Goal: Information Seeking & Learning: Compare options

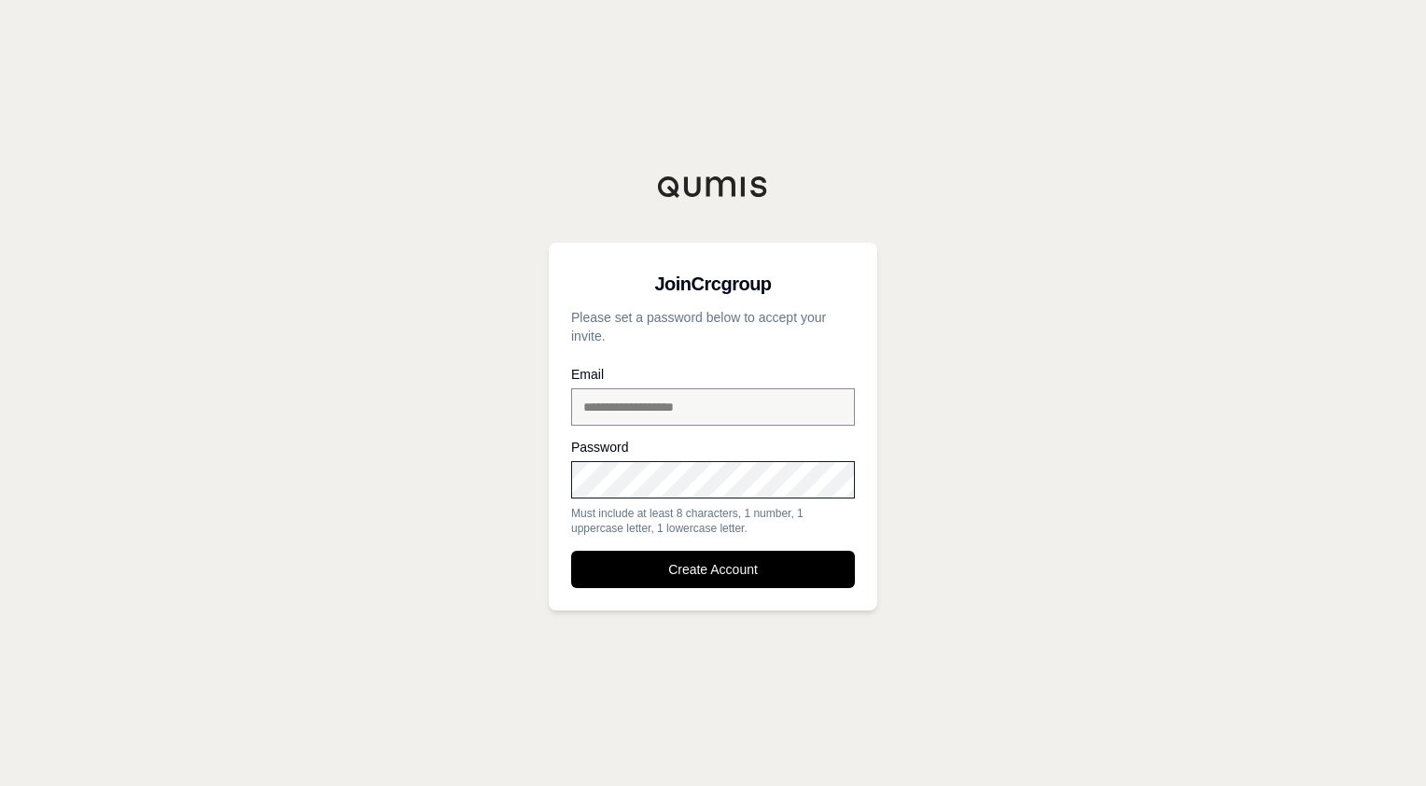
click at [571, 551] on button "Create Account" at bounding box center [713, 569] width 284 height 37
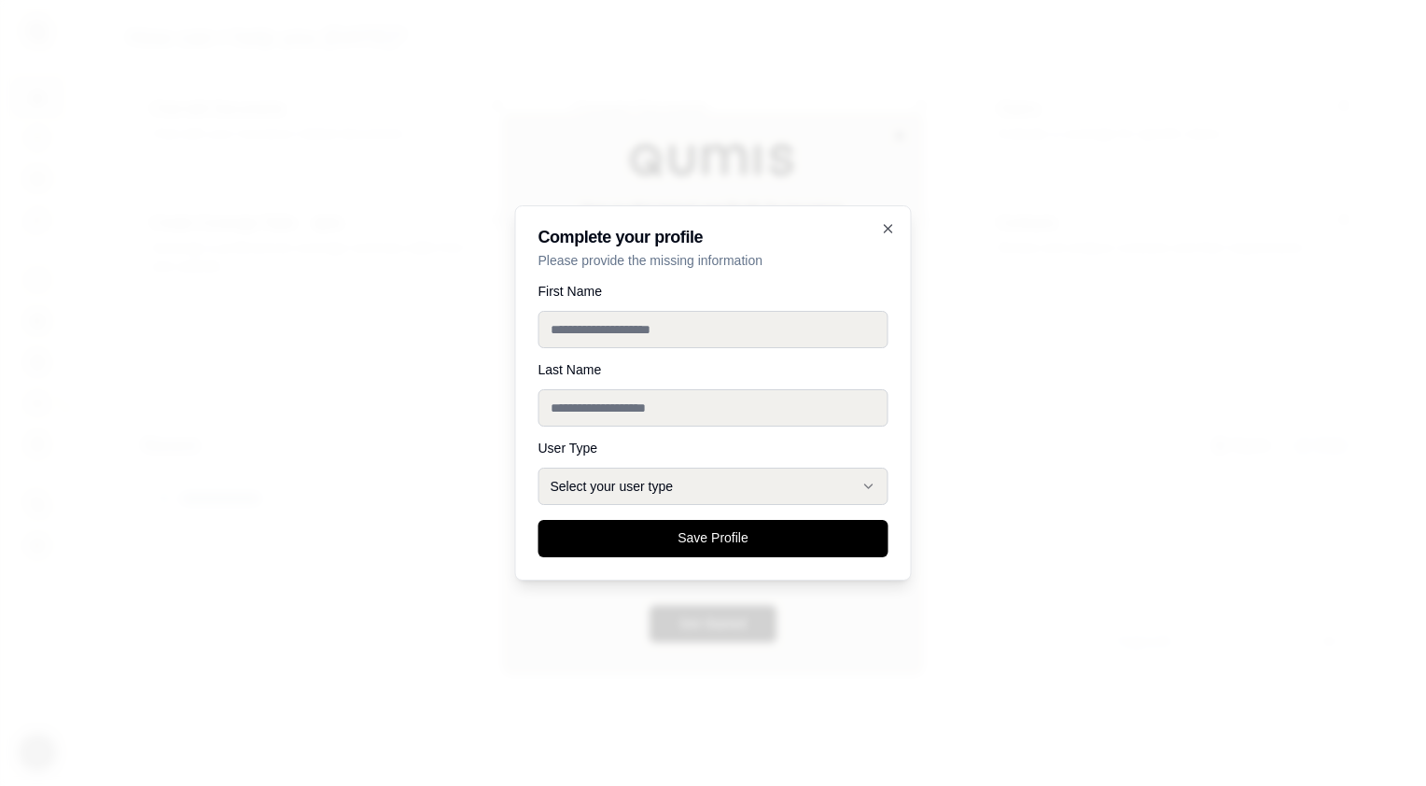
click at [600, 331] on input "First Name" at bounding box center [714, 329] width 350 height 37
type input "*****"
click at [611, 404] on input "Last Name" at bounding box center [714, 407] width 350 height 37
type input "*****"
click at [601, 491] on button "Select your user type" at bounding box center [714, 486] width 350 height 37
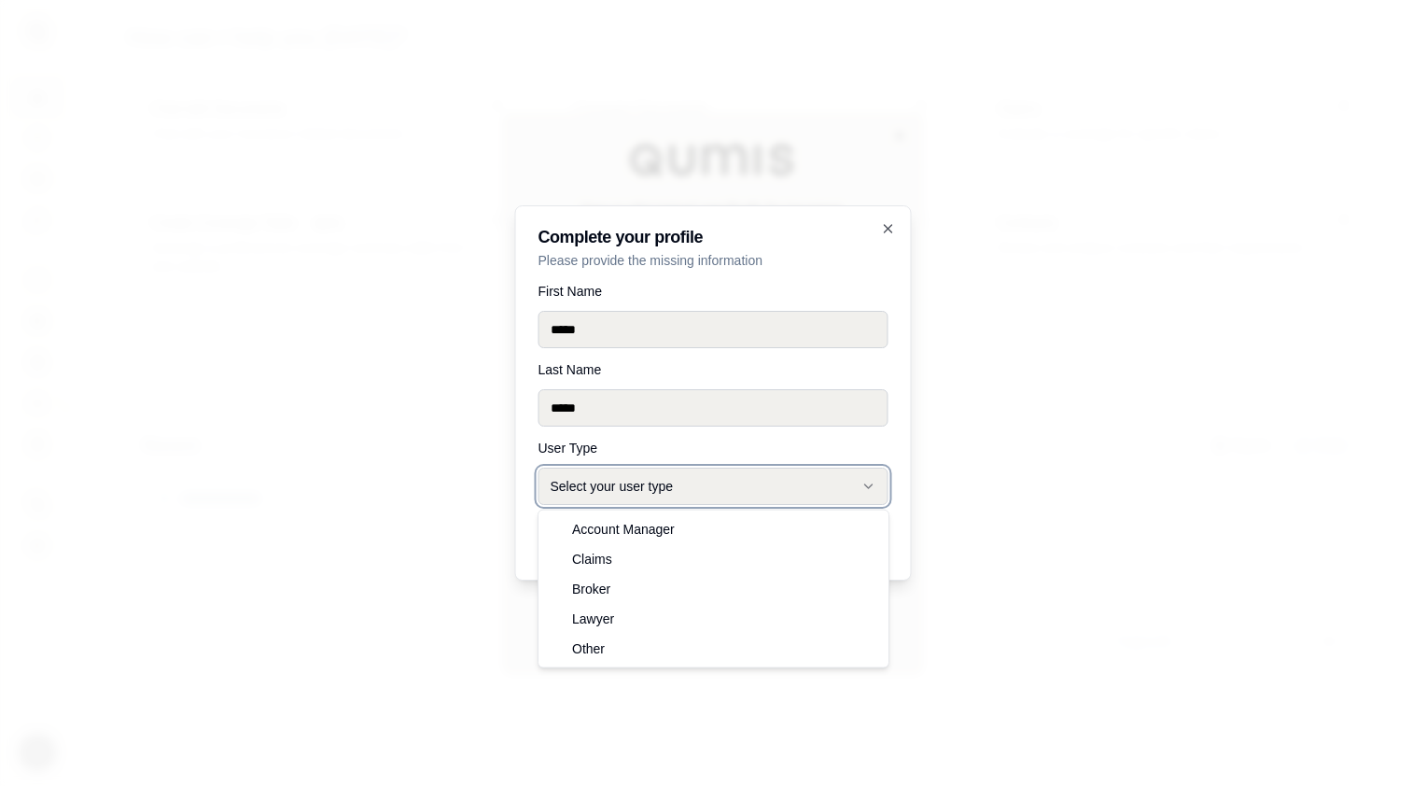
select select "******"
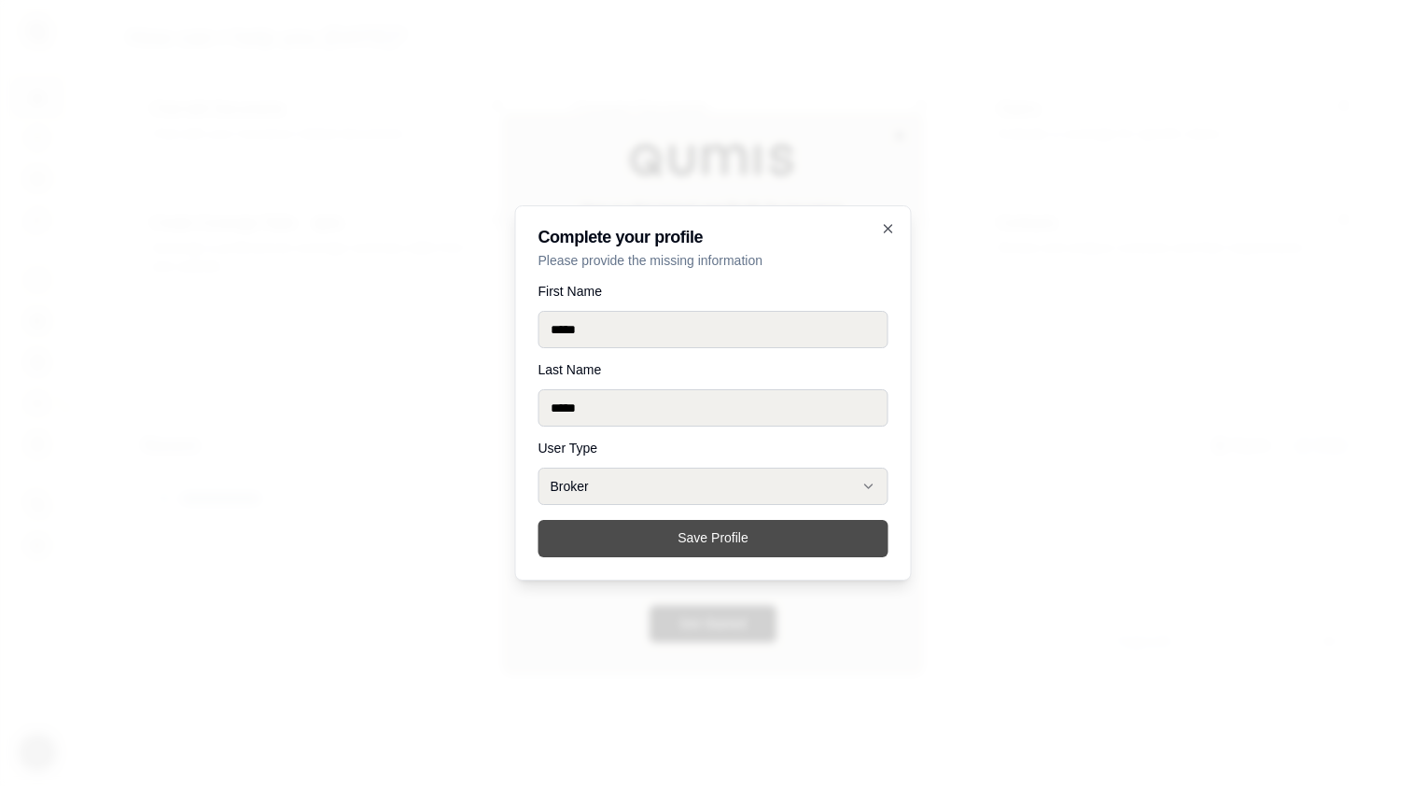
click at [679, 542] on button "Save Profile" at bounding box center [714, 538] width 350 height 37
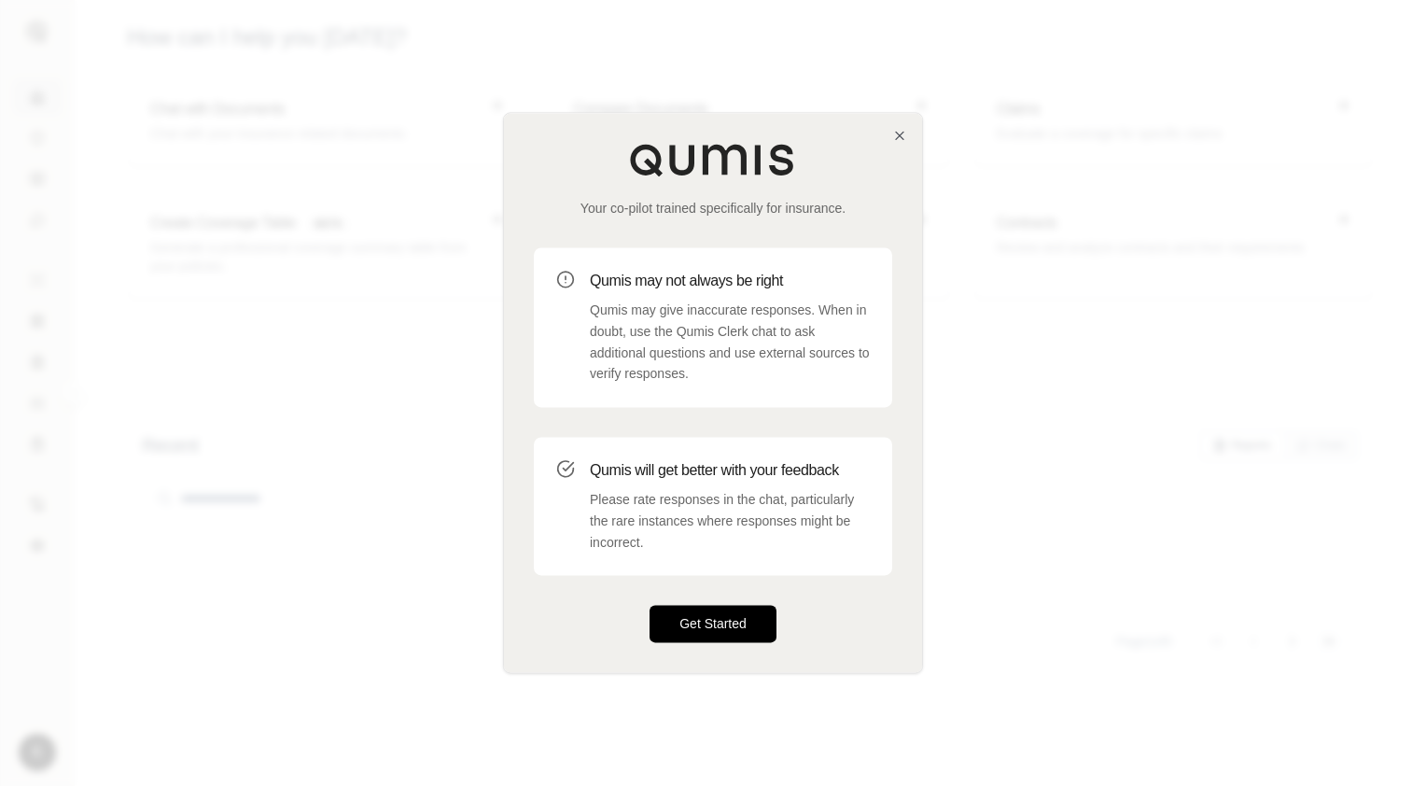
click at [708, 624] on button "Get Started" at bounding box center [713, 624] width 127 height 37
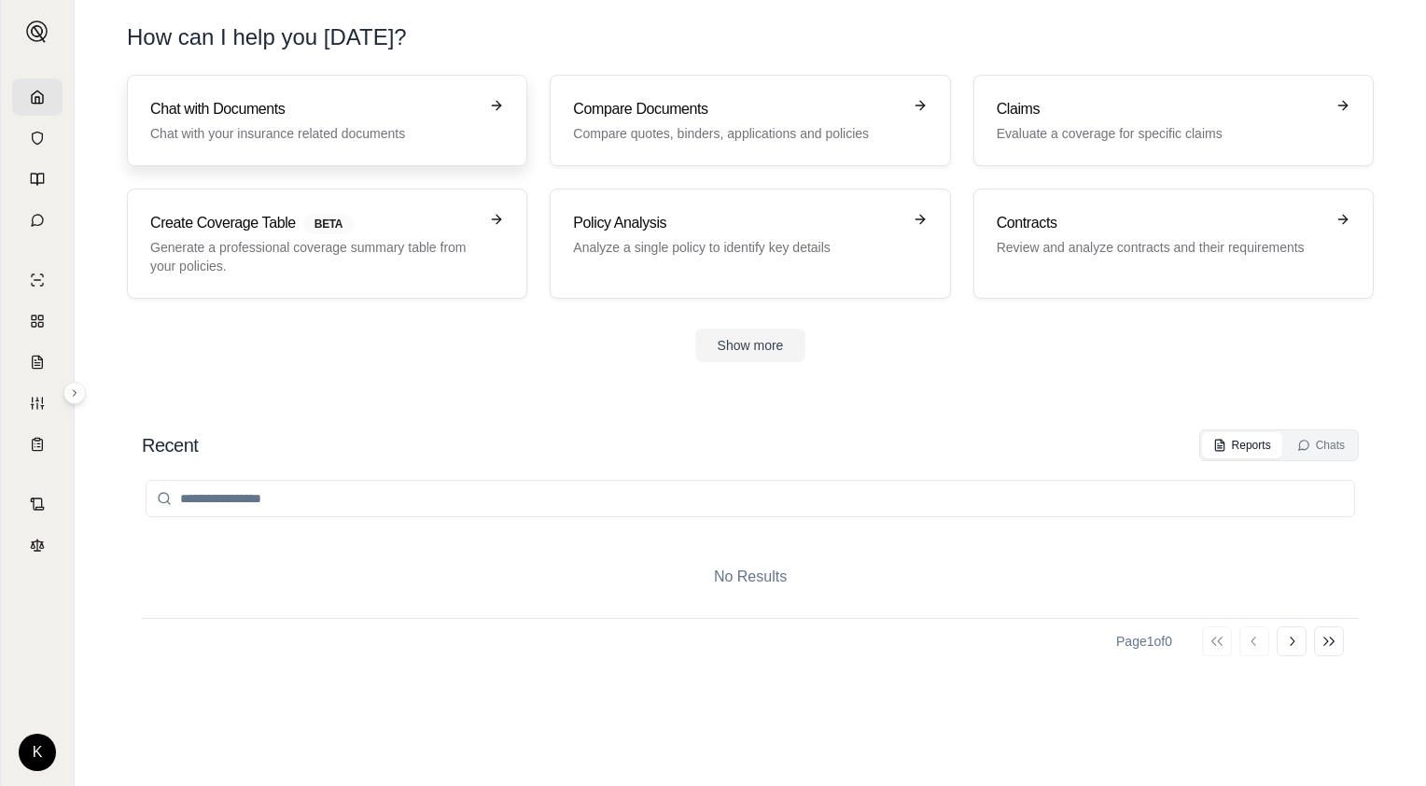
click at [308, 127] on p "Chat with your insurance related documents" at bounding box center [314, 133] width 328 height 19
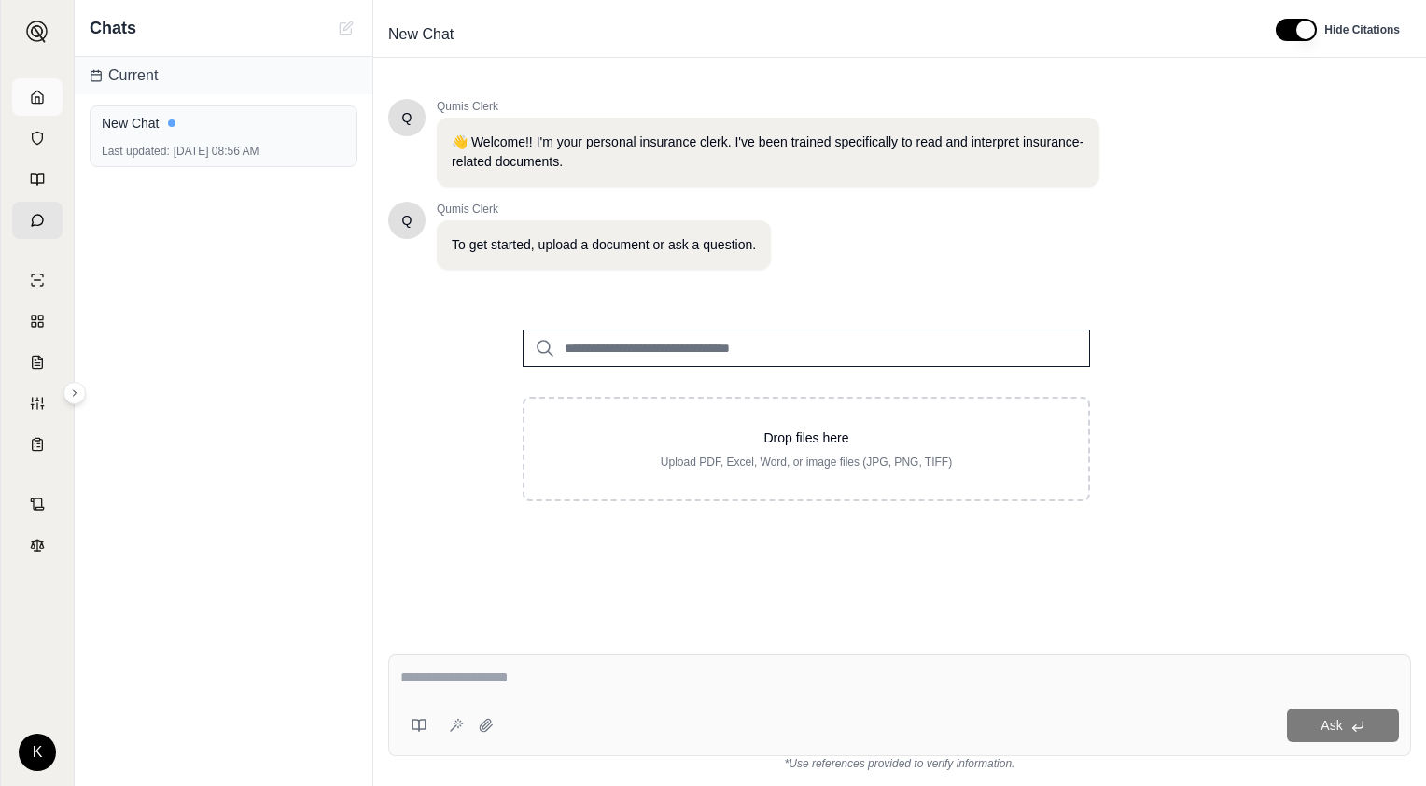
click at [16, 106] on link at bounding box center [37, 96] width 50 height 37
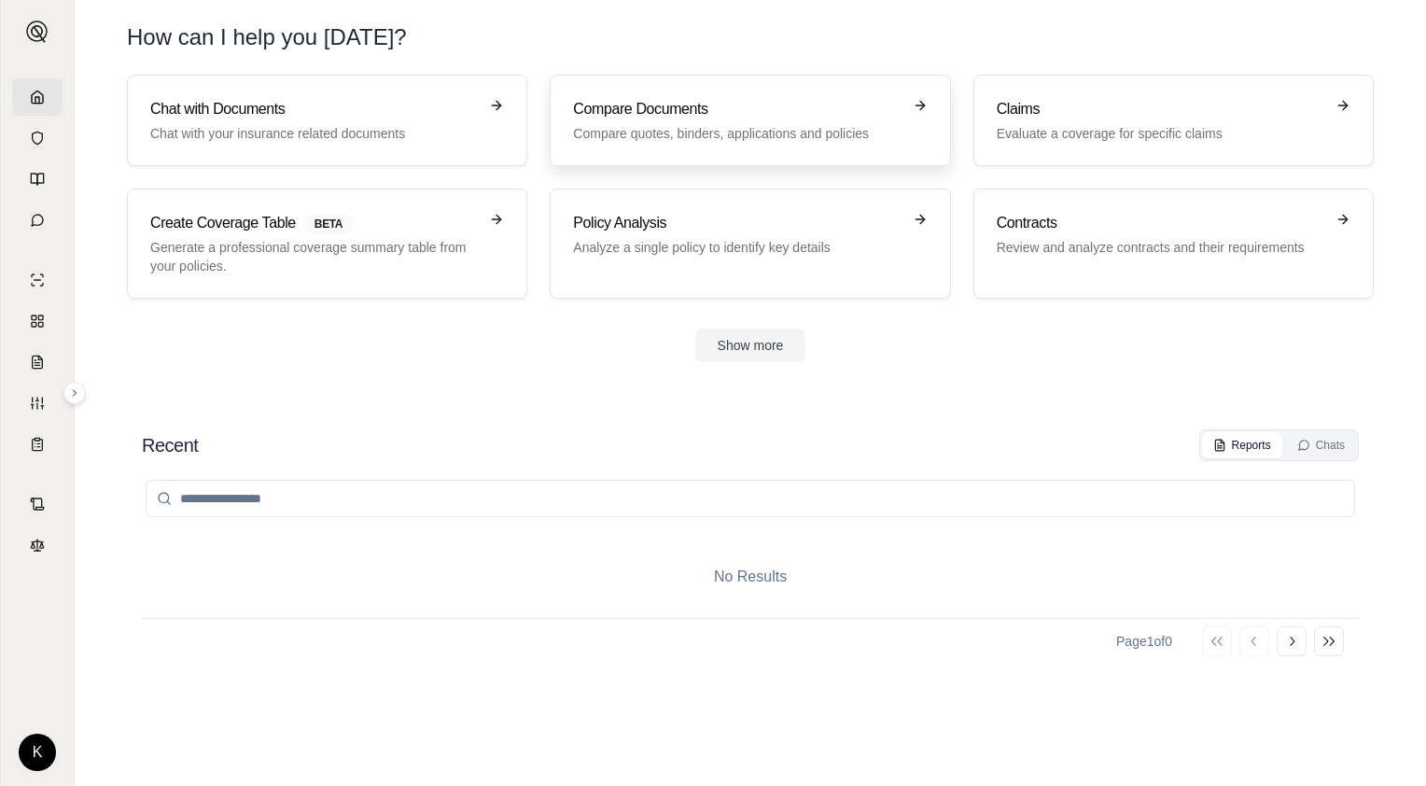
click at [727, 129] on p "Compare quotes, binders, applications and policies" at bounding box center [737, 133] width 328 height 19
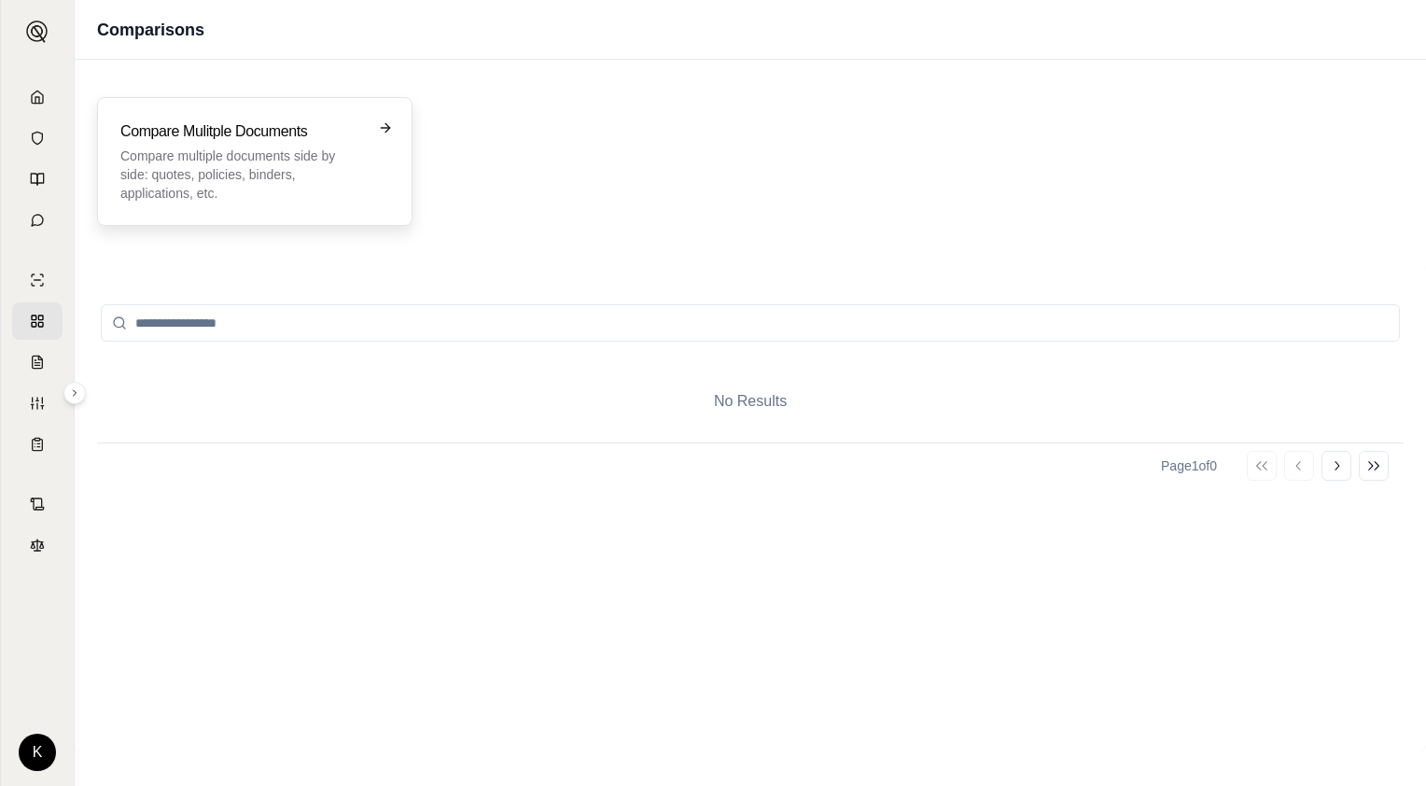
click at [261, 147] on p "Compare multiple documents side by side: quotes, policies, binders, application…" at bounding box center [241, 175] width 243 height 56
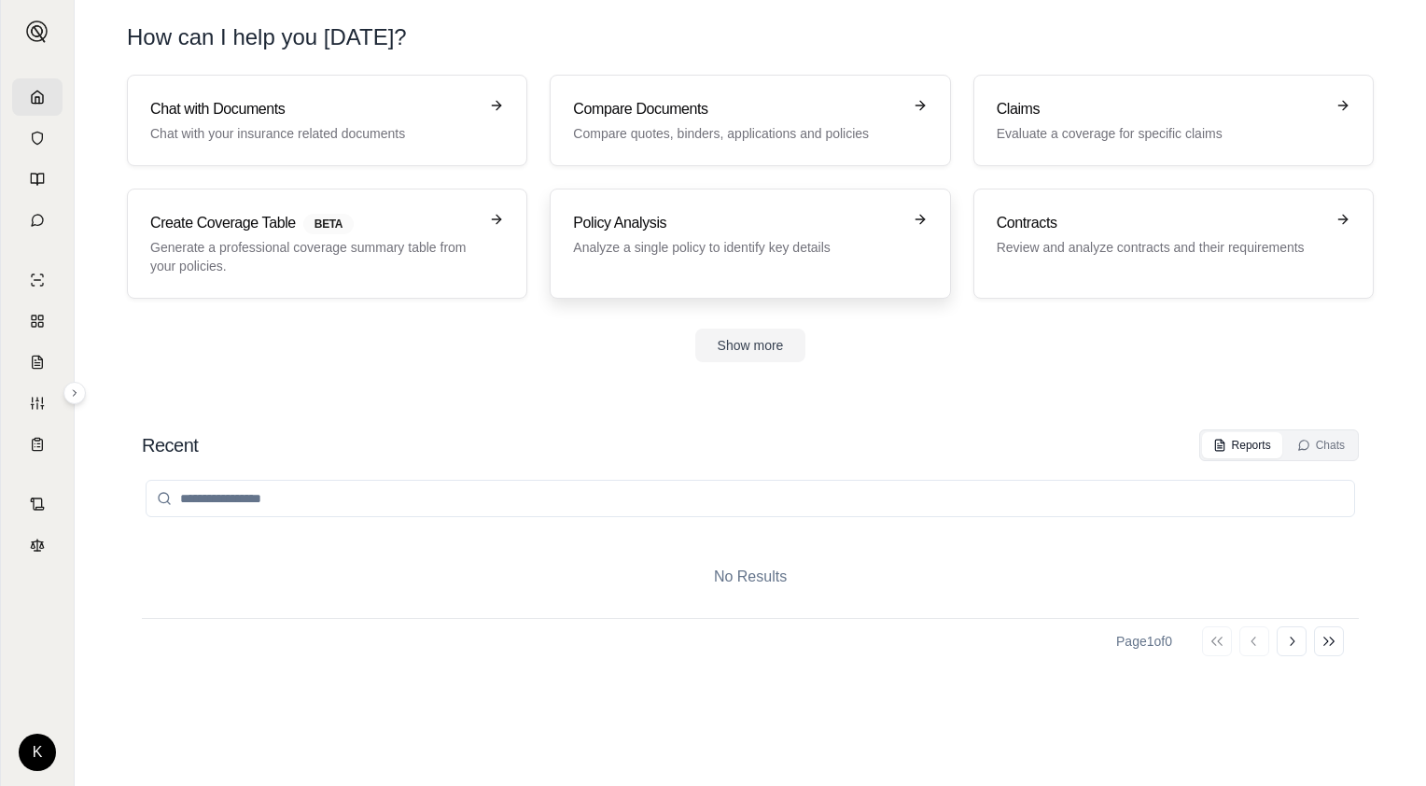
click at [657, 277] on link "Policy Analysis Analyze a single policy to identify key details" at bounding box center [750, 244] width 400 height 110
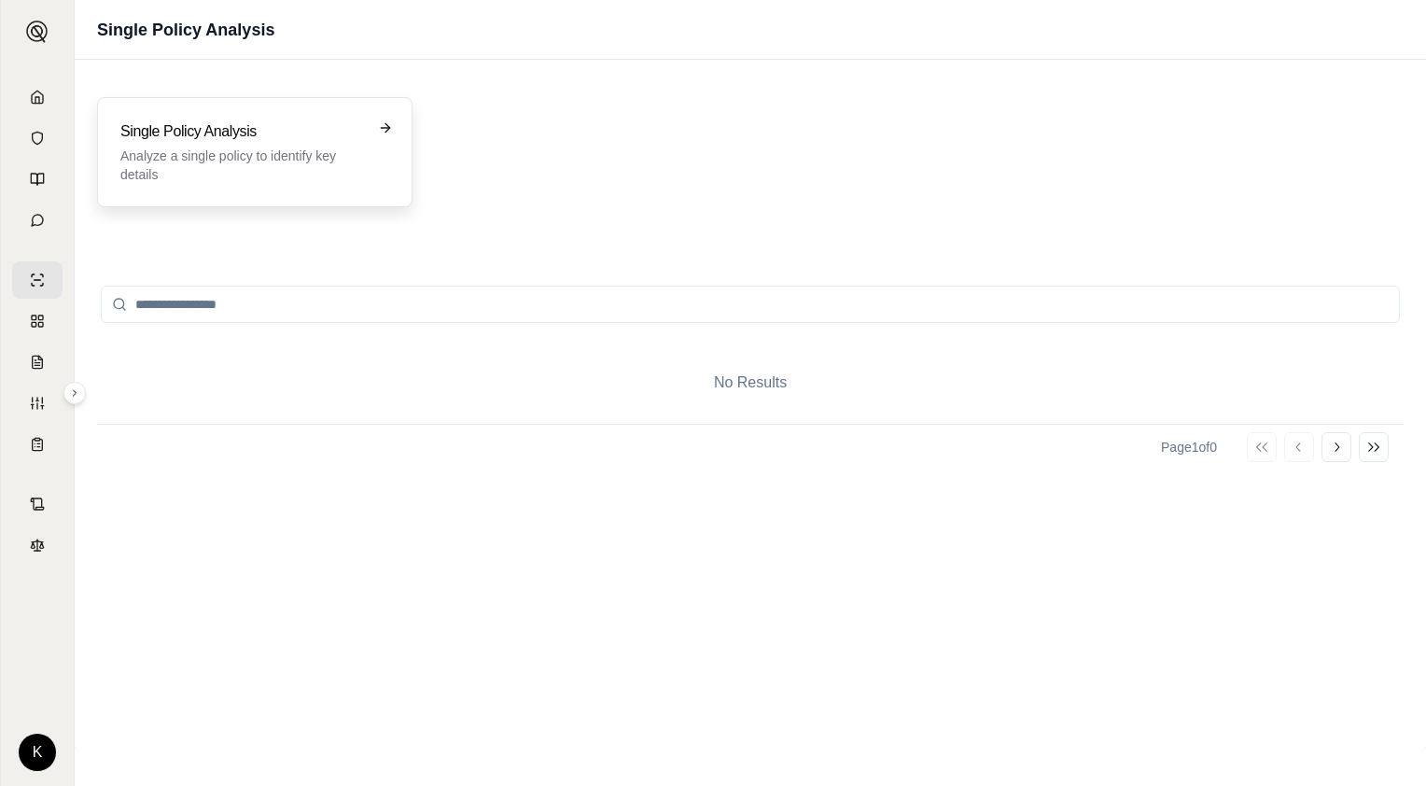
click at [175, 133] on h3 "Single Policy Analysis" at bounding box center [241, 131] width 243 height 22
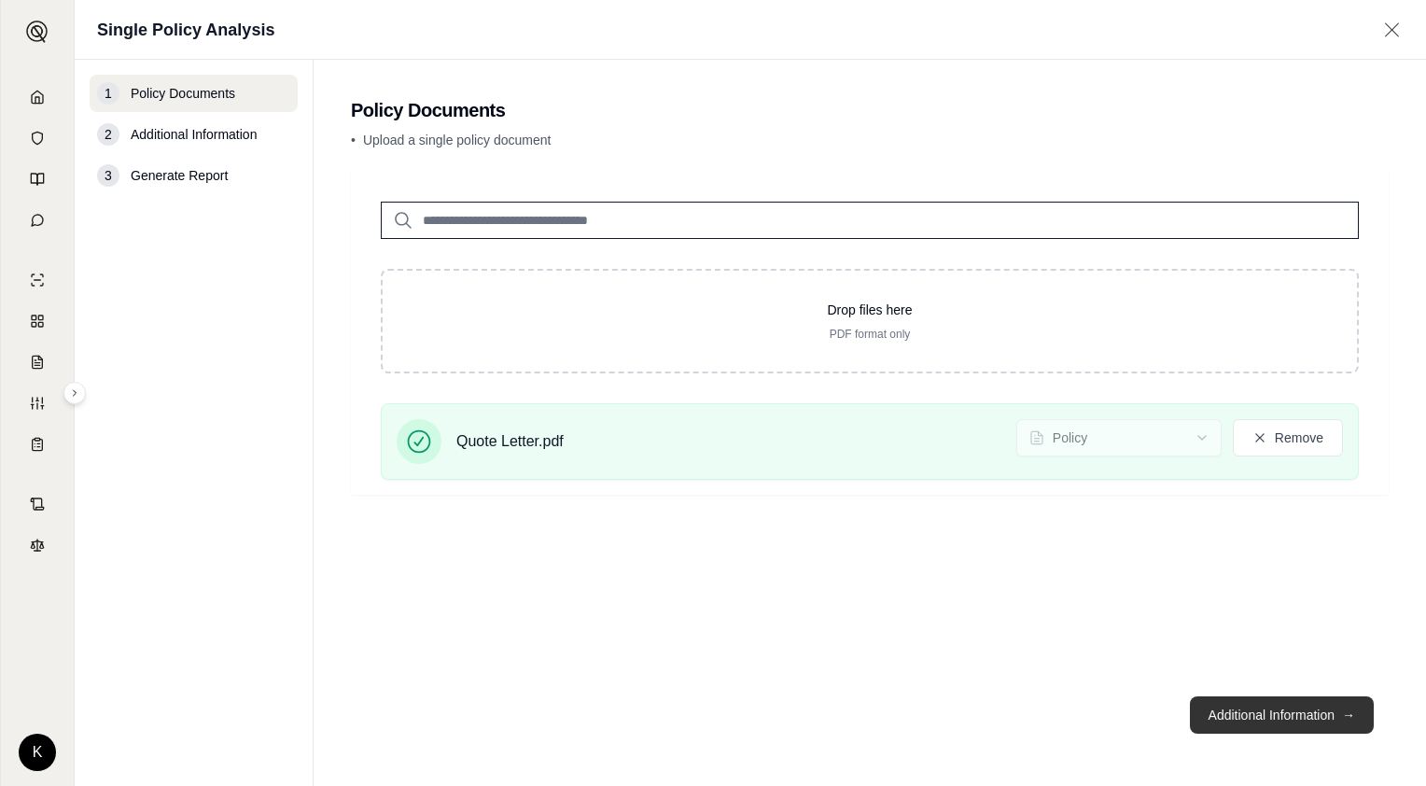
click at [1230, 720] on button "Additional Information →" at bounding box center [1282, 714] width 184 height 37
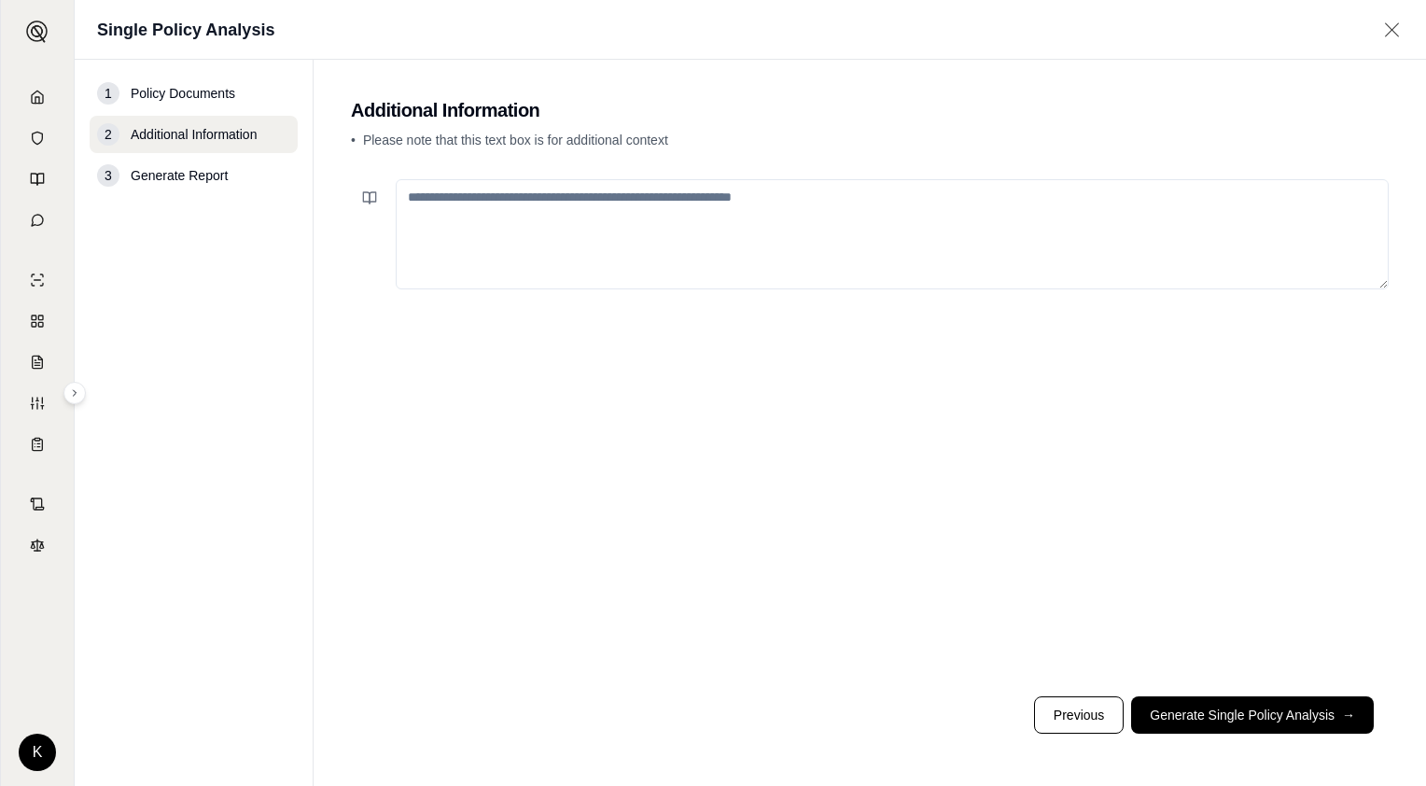
click at [512, 202] on textarea at bounding box center [892, 234] width 993 height 110
type textarea "**********"
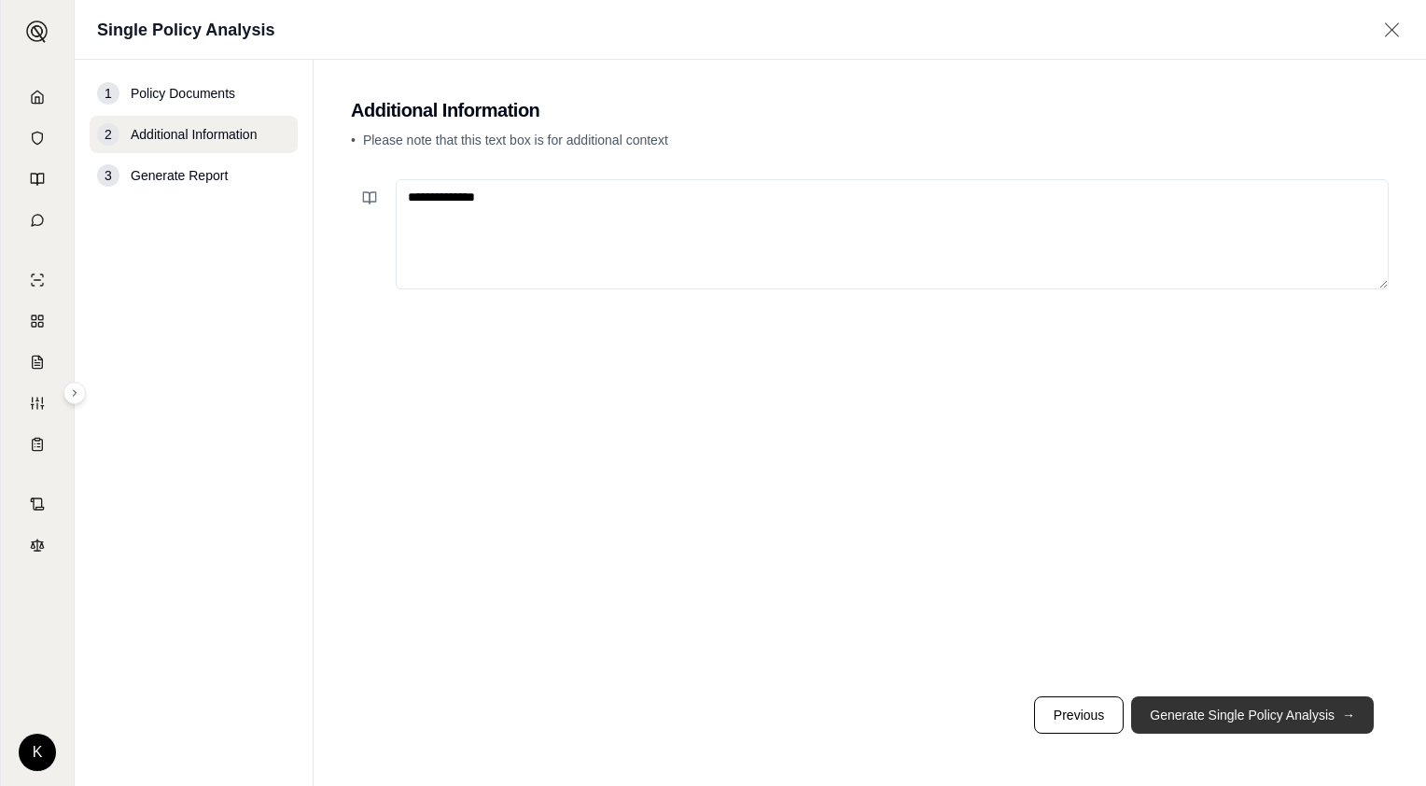
click at [1232, 713] on button "Generate Single Policy Analysis →" at bounding box center [1252, 714] width 243 height 37
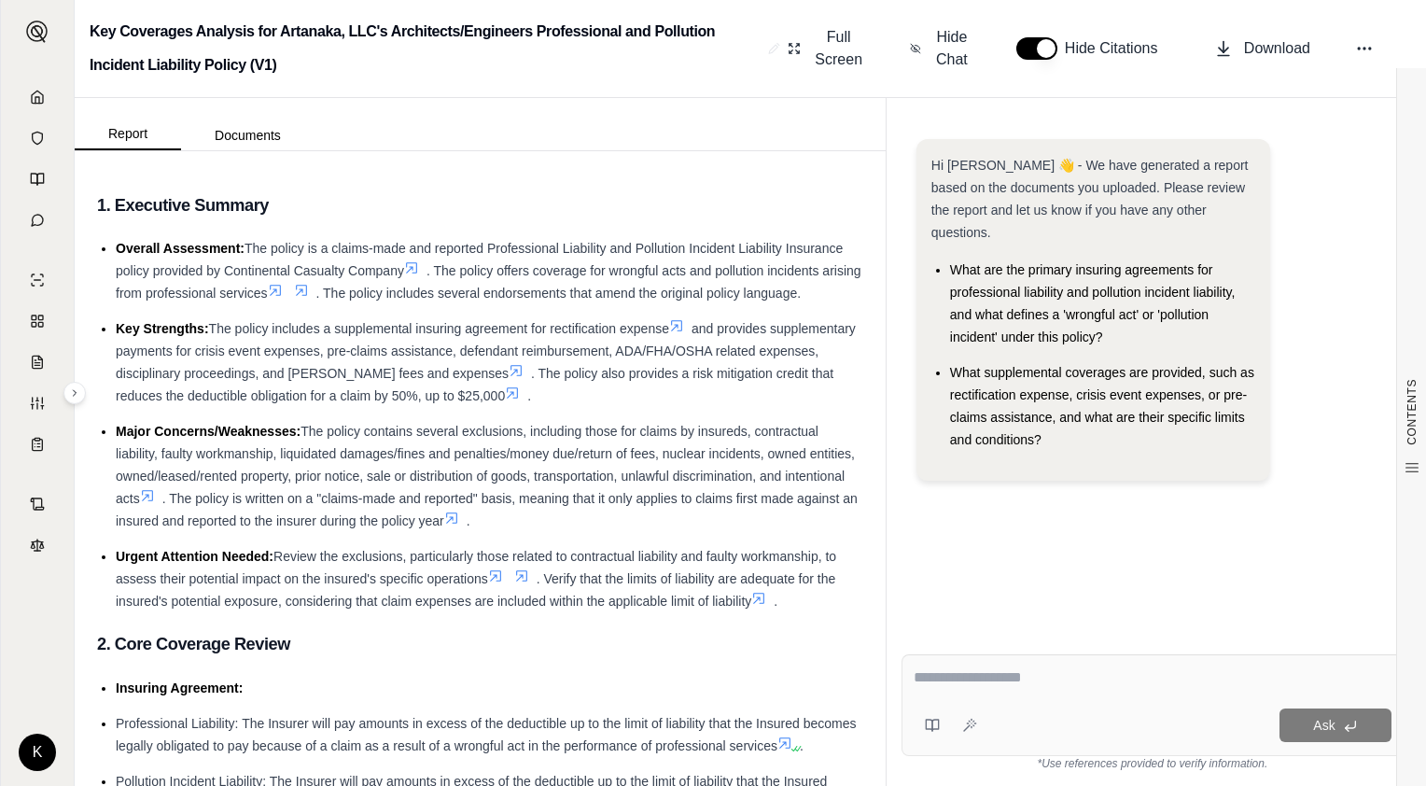
click at [683, 323] on icon at bounding box center [676, 325] width 15 height 15
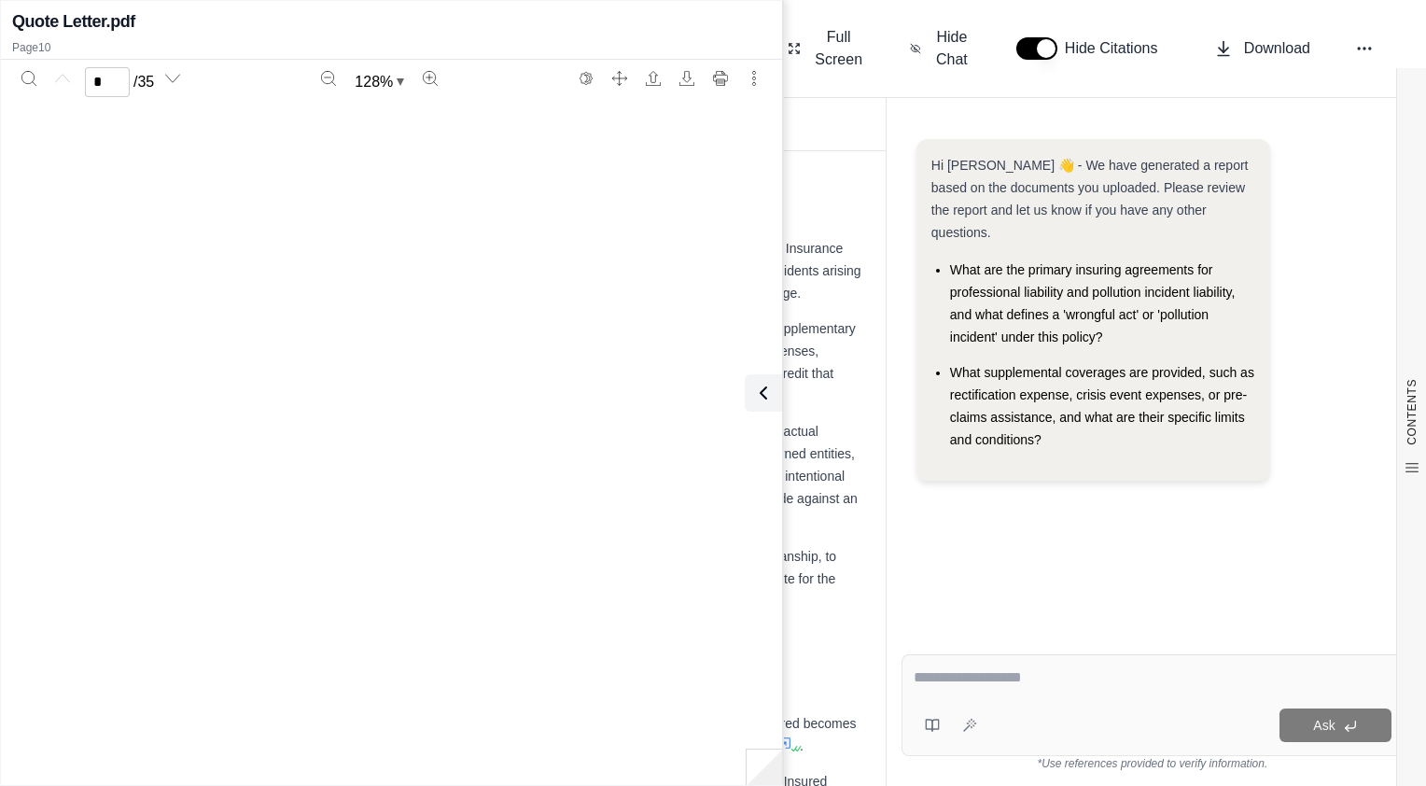
type input "**"
click at [767, 396] on icon at bounding box center [763, 393] width 22 height 22
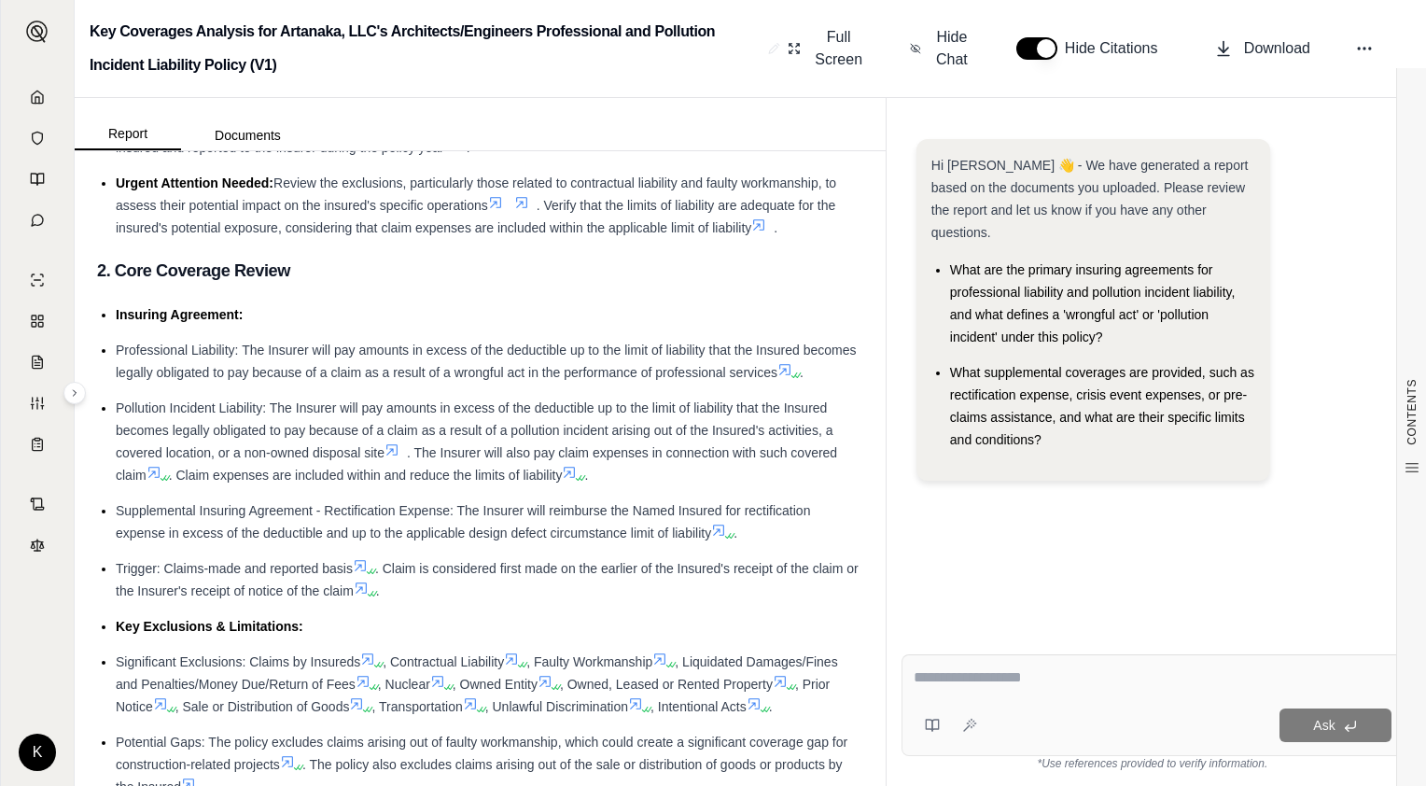
scroll to position [0, 0]
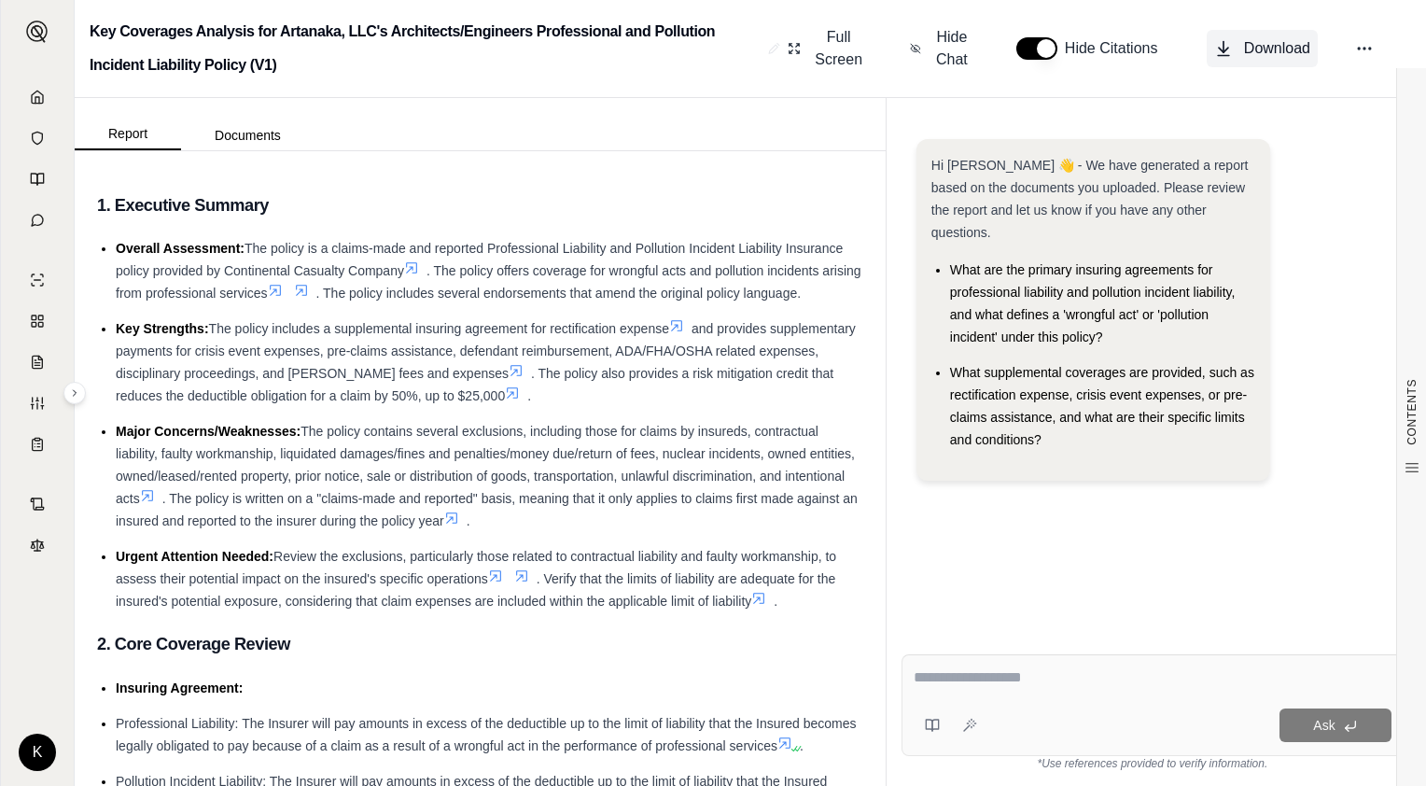
click at [1255, 49] on span "Download" at bounding box center [1277, 48] width 66 height 22
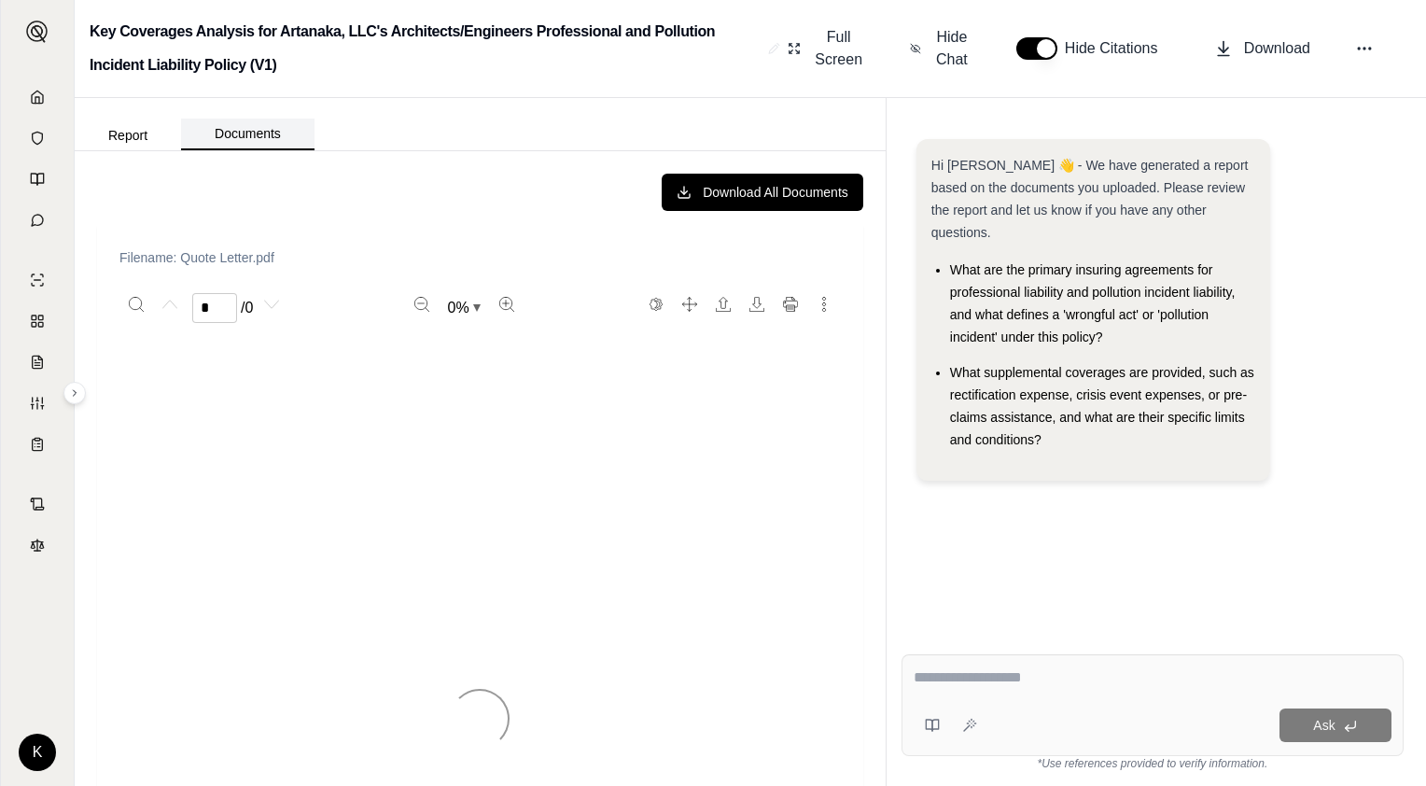
click at [270, 130] on button "Documents" at bounding box center [247, 135] width 133 height 32
click at [46, 87] on link at bounding box center [37, 96] width 50 height 37
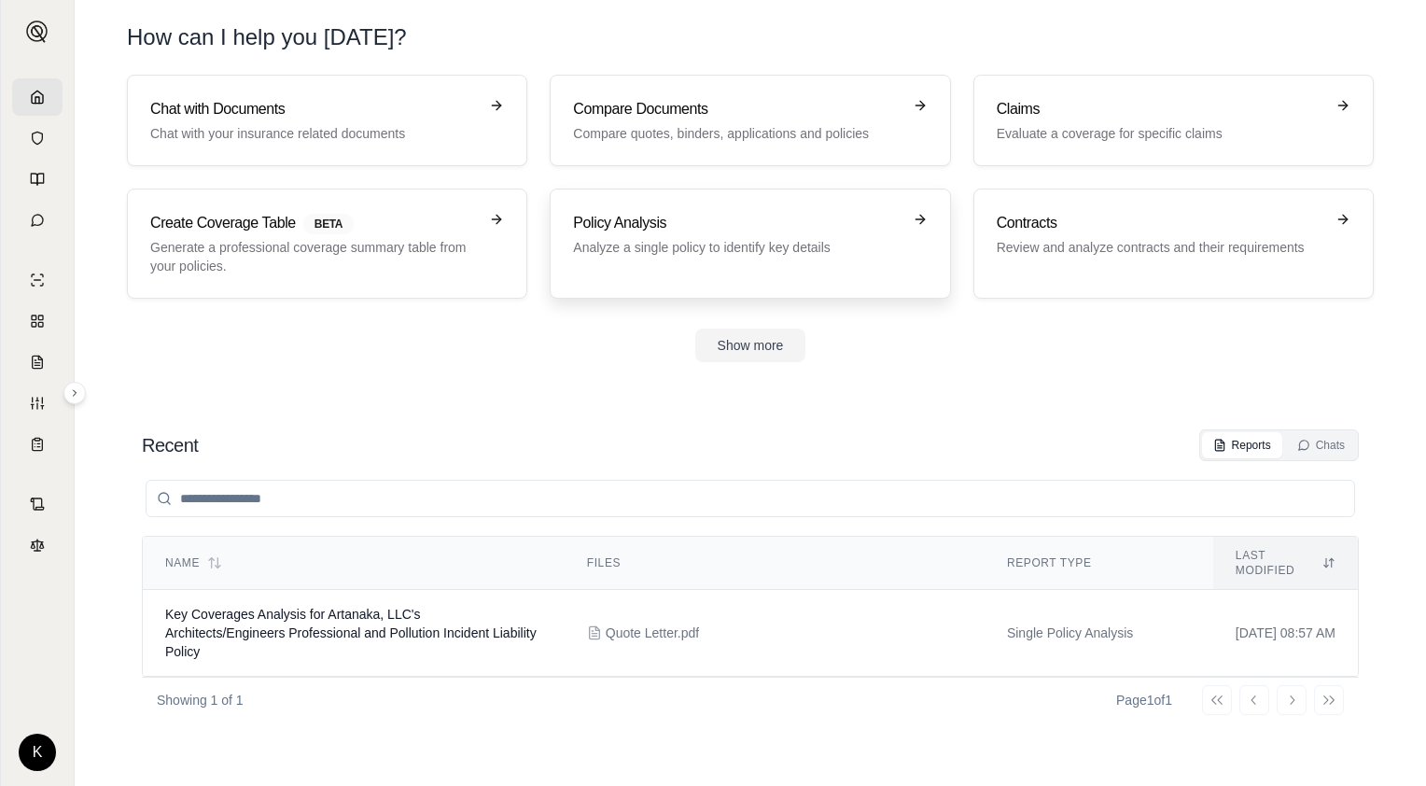
click at [653, 229] on h3 "Policy Analysis" at bounding box center [737, 223] width 328 height 22
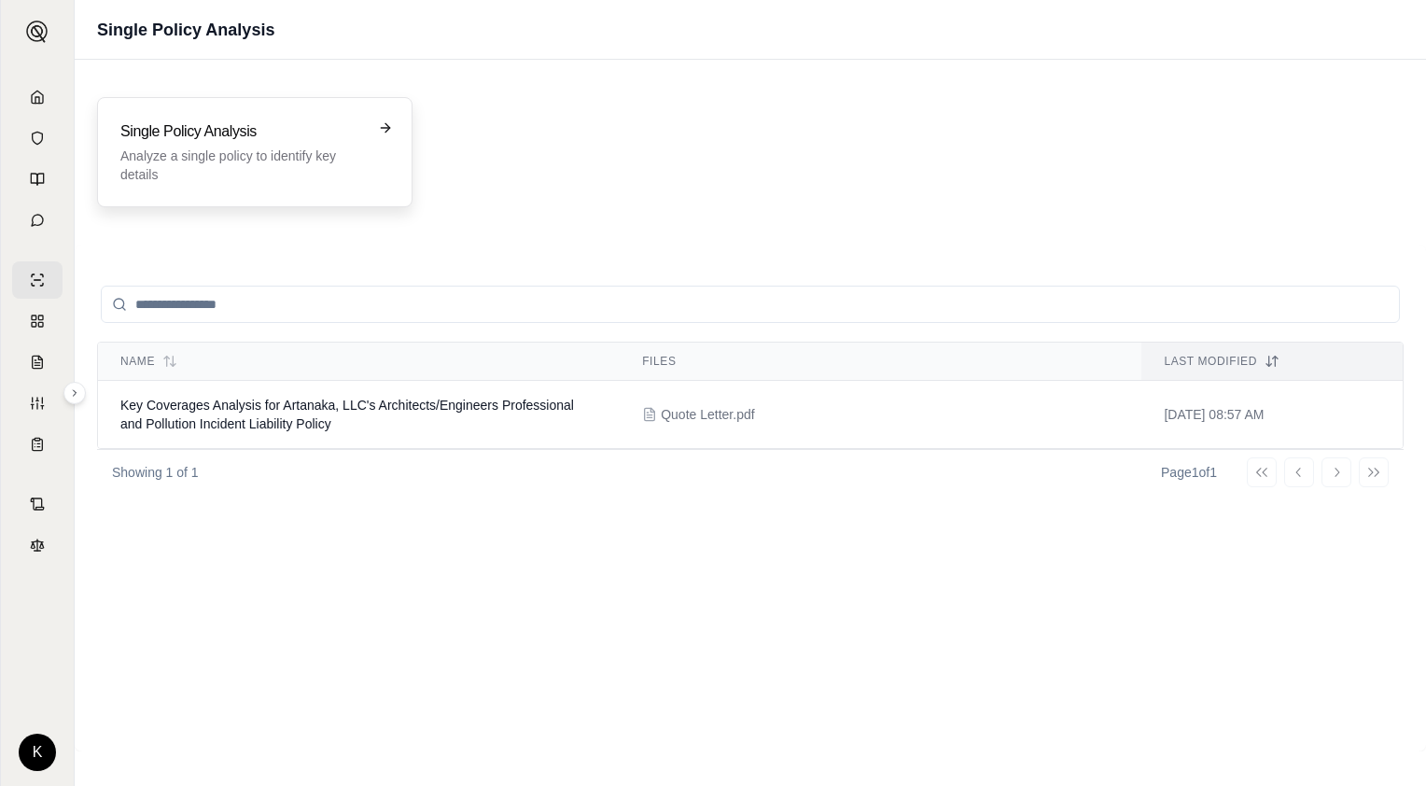
click at [241, 158] on p "Analyze a single policy to identify key details" at bounding box center [241, 165] width 243 height 37
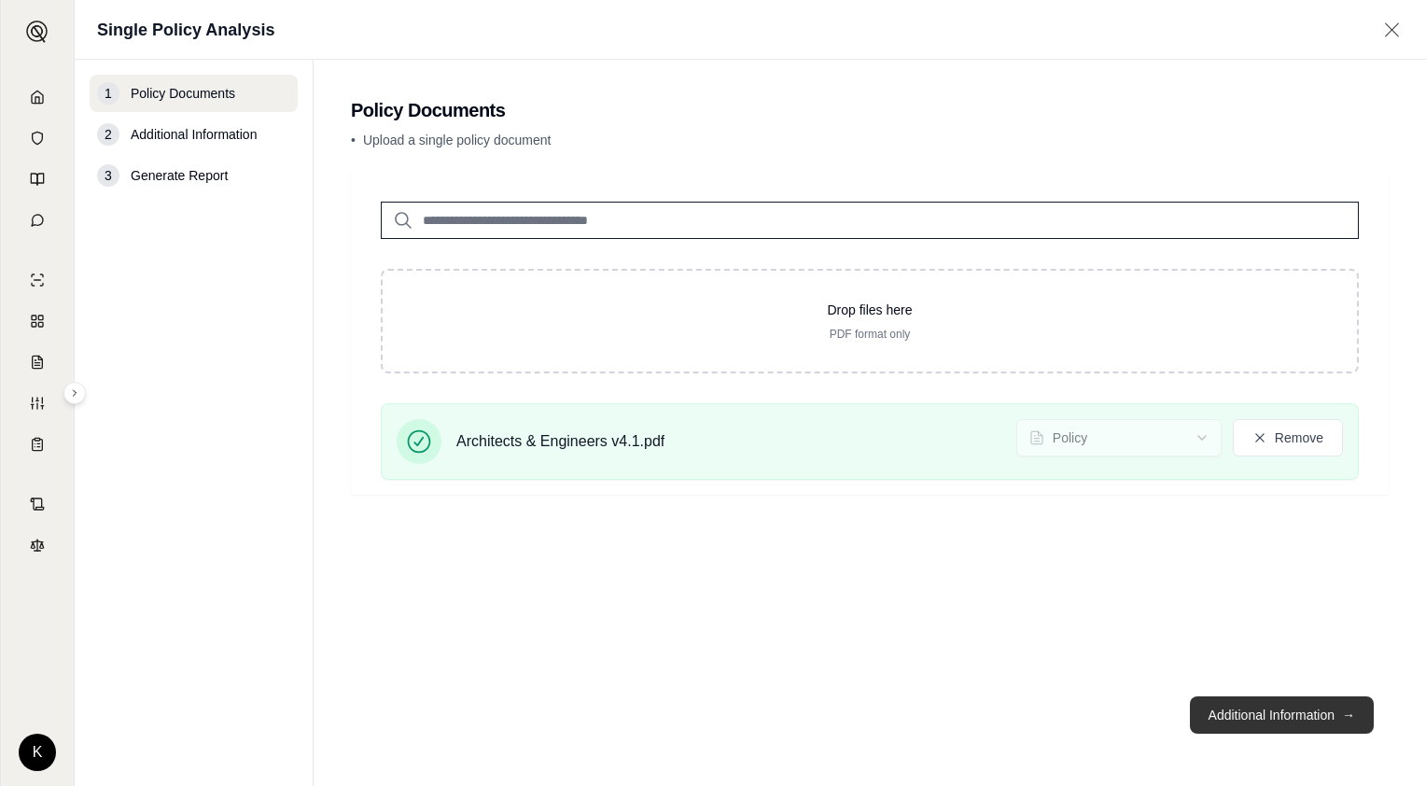
click at [1249, 706] on button "Additional Information →" at bounding box center [1282, 714] width 184 height 37
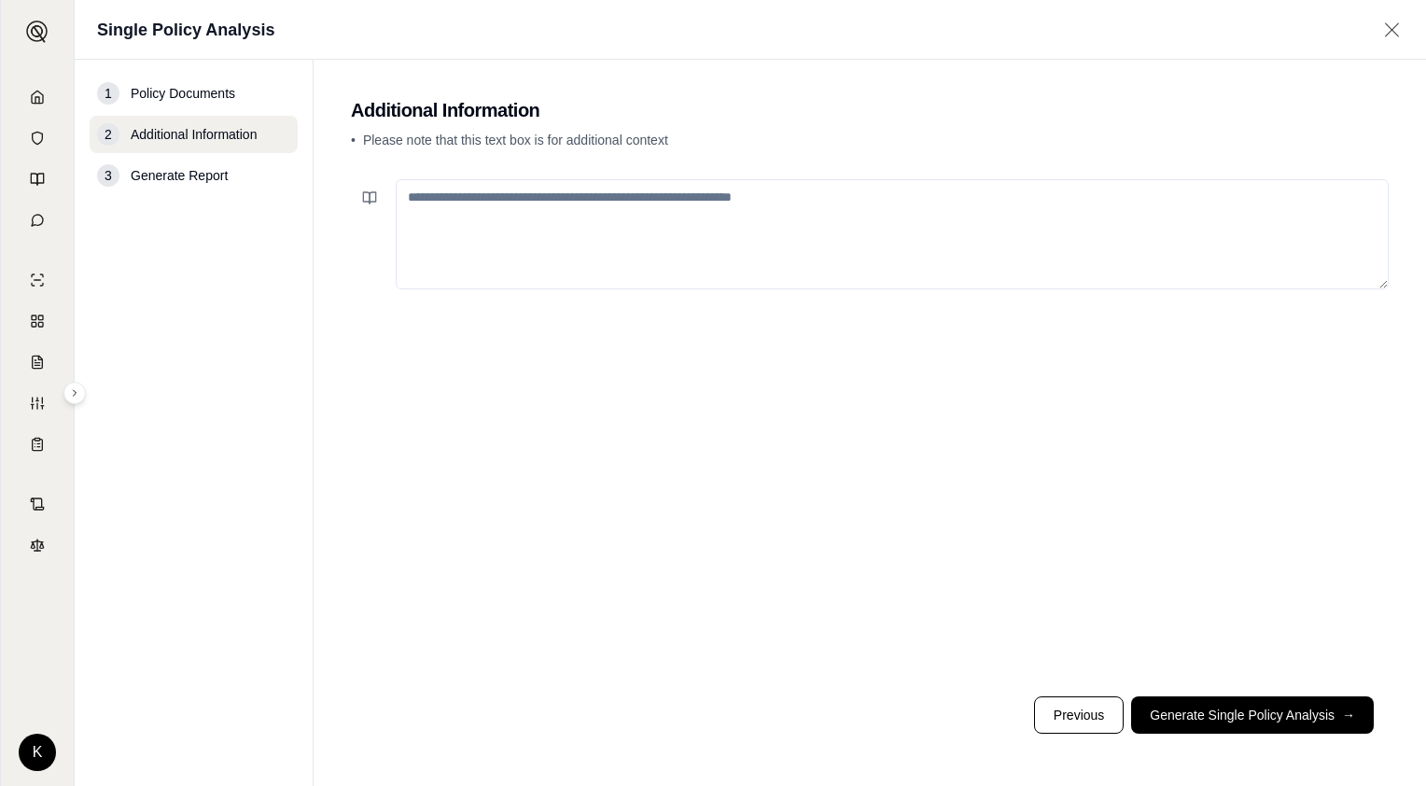
click at [560, 202] on textarea at bounding box center [892, 234] width 993 height 110
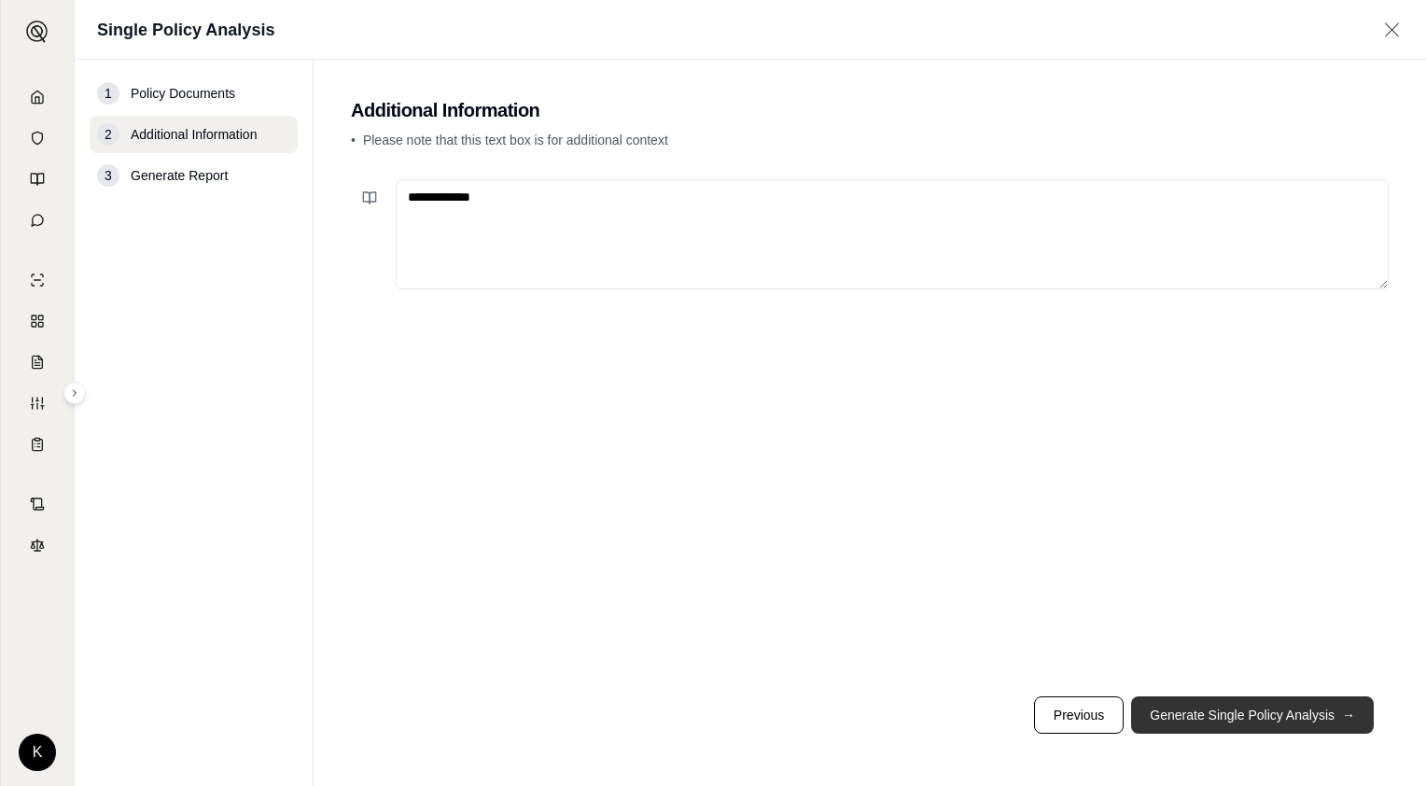
type textarea "**********"
click at [1174, 714] on button "Generate Single Policy Analysis →" at bounding box center [1252, 714] width 243 height 37
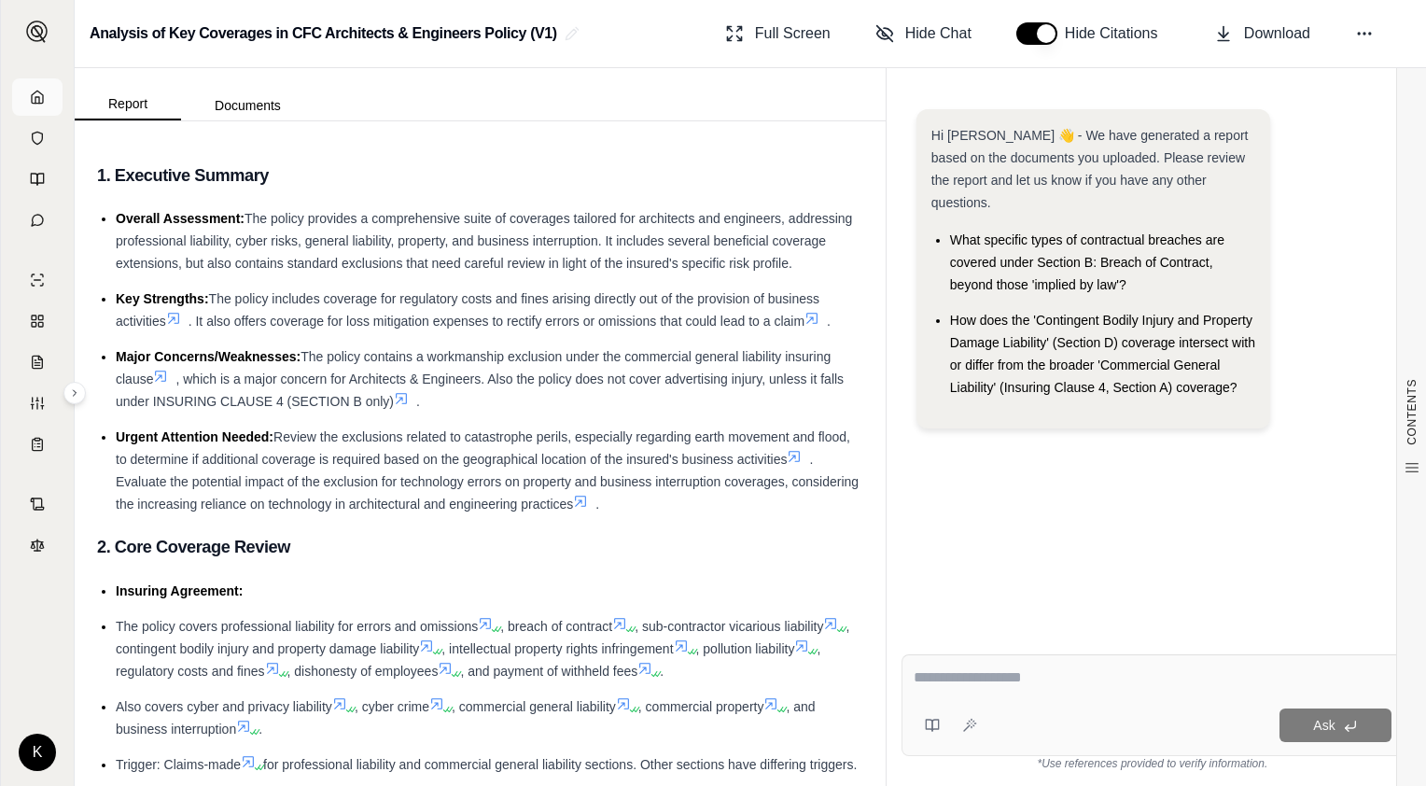
click at [30, 95] on icon at bounding box center [37, 97] width 15 height 15
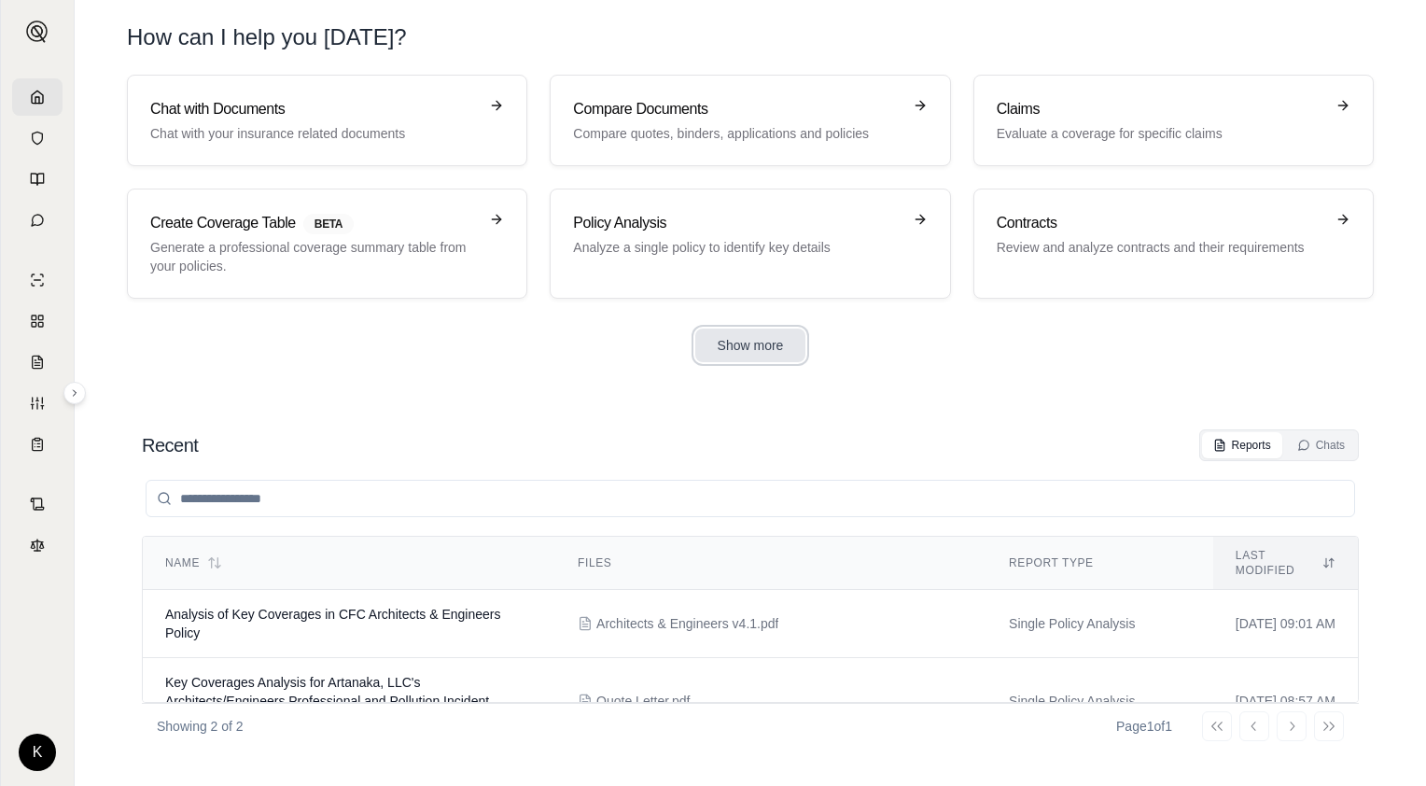
click at [739, 357] on button "Show more" at bounding box center [750, 346] width 111 height 34
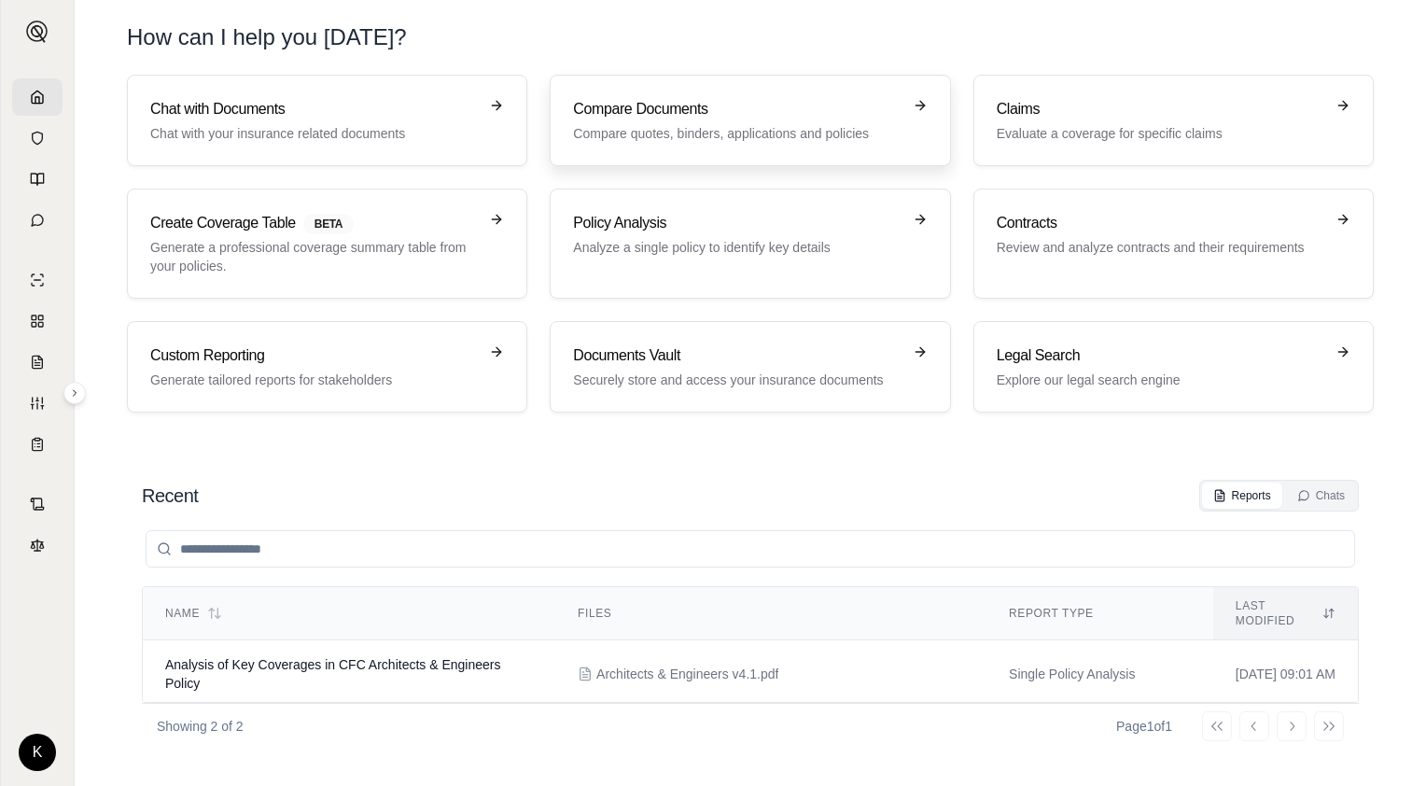
click at [705, 134] on p "Compare quotes, binders, applications and policies" at bounding box center [737, 133] width 328 height 19
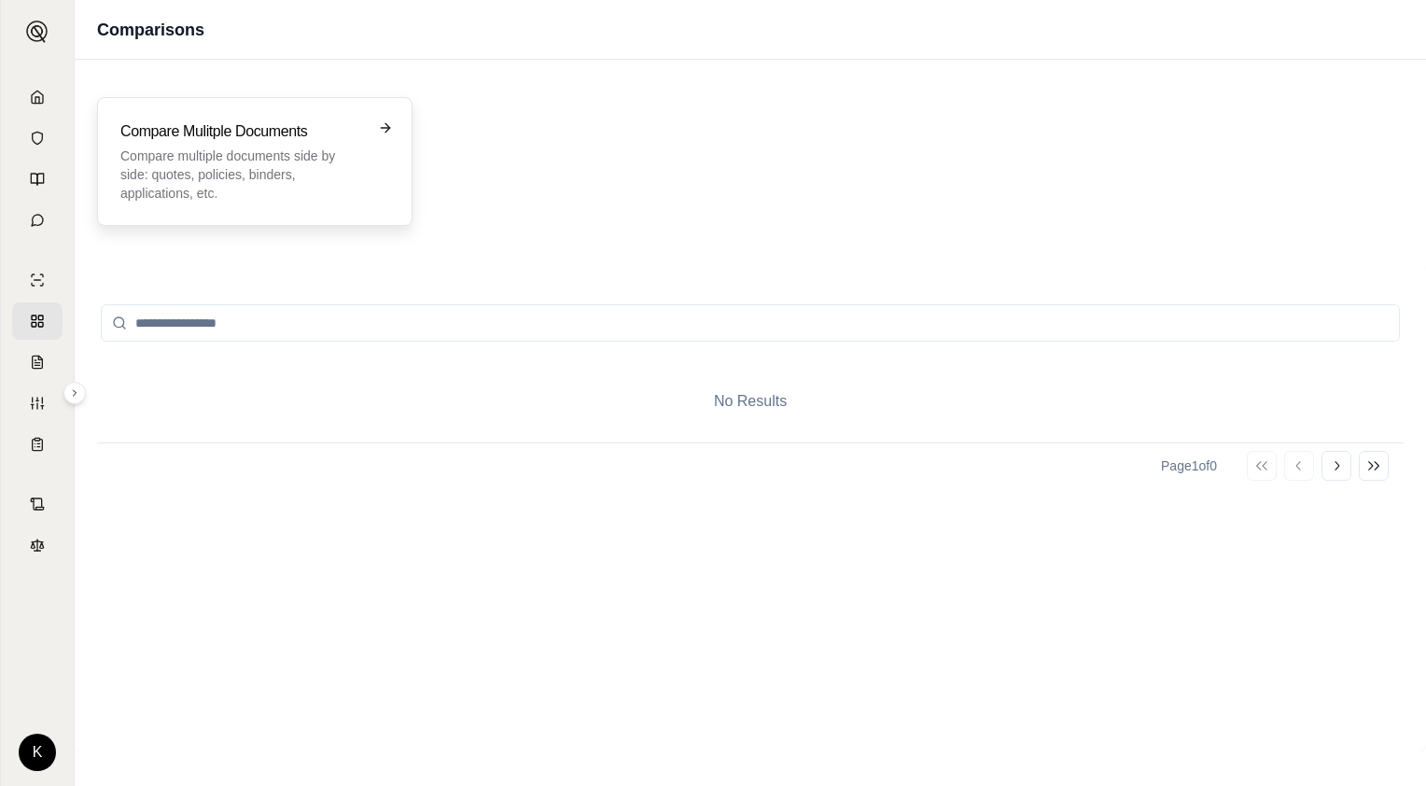
click at [304, 170] on p "Compare multiple documents side by side: quotes, policies, binders, application…" at bounding box center [241, 175] width 243 height 56
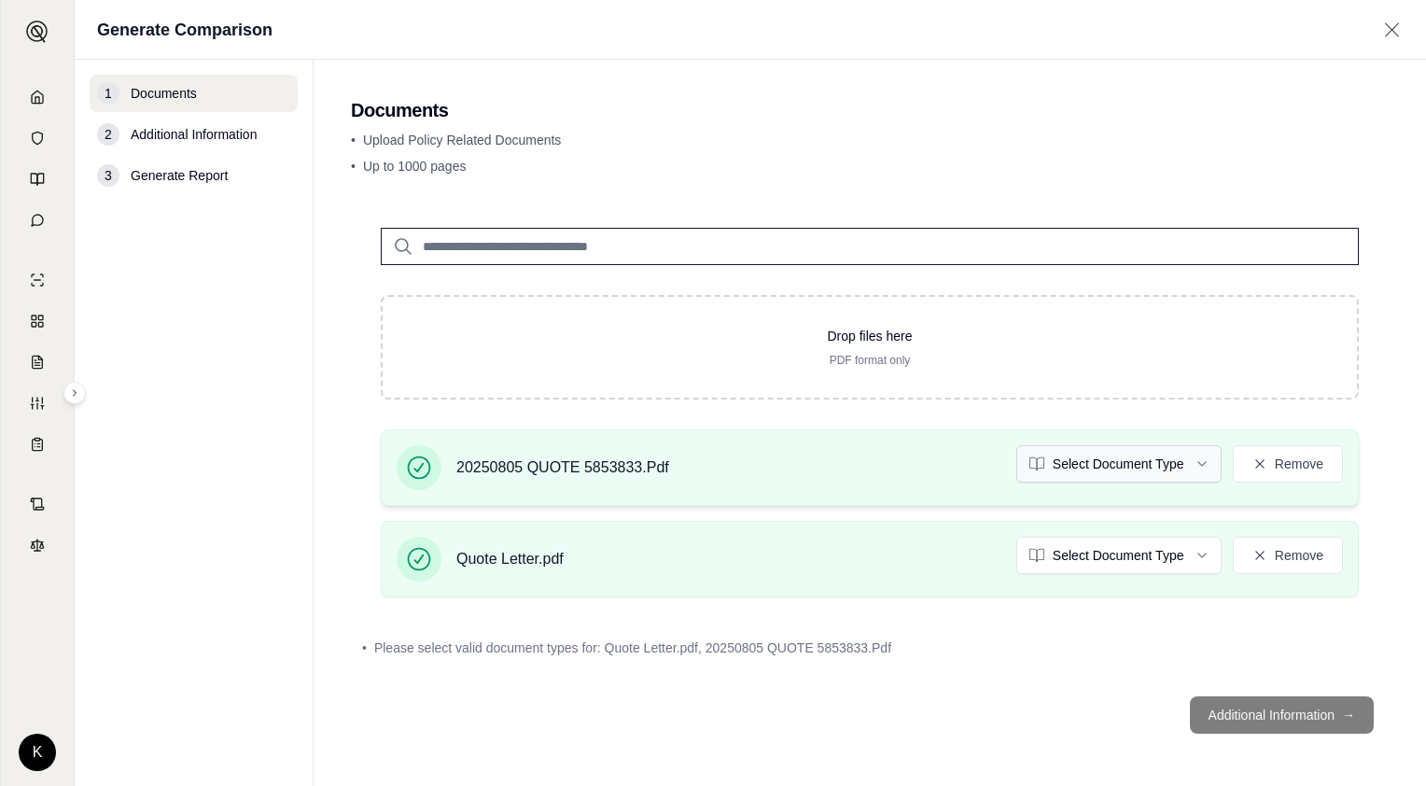
click at [1202, 461] on html "K Generate Comparison 1 Documents 2 Additional Information 3 Generate Report Do…" at bounding box center [713, 393] width 1426 height 786
click at [1198, 554] on html "Document type updated successfully K Generate Comparison 1 Documents 2 Addition…" at bounding box center [713, 393] width 1426 height 786
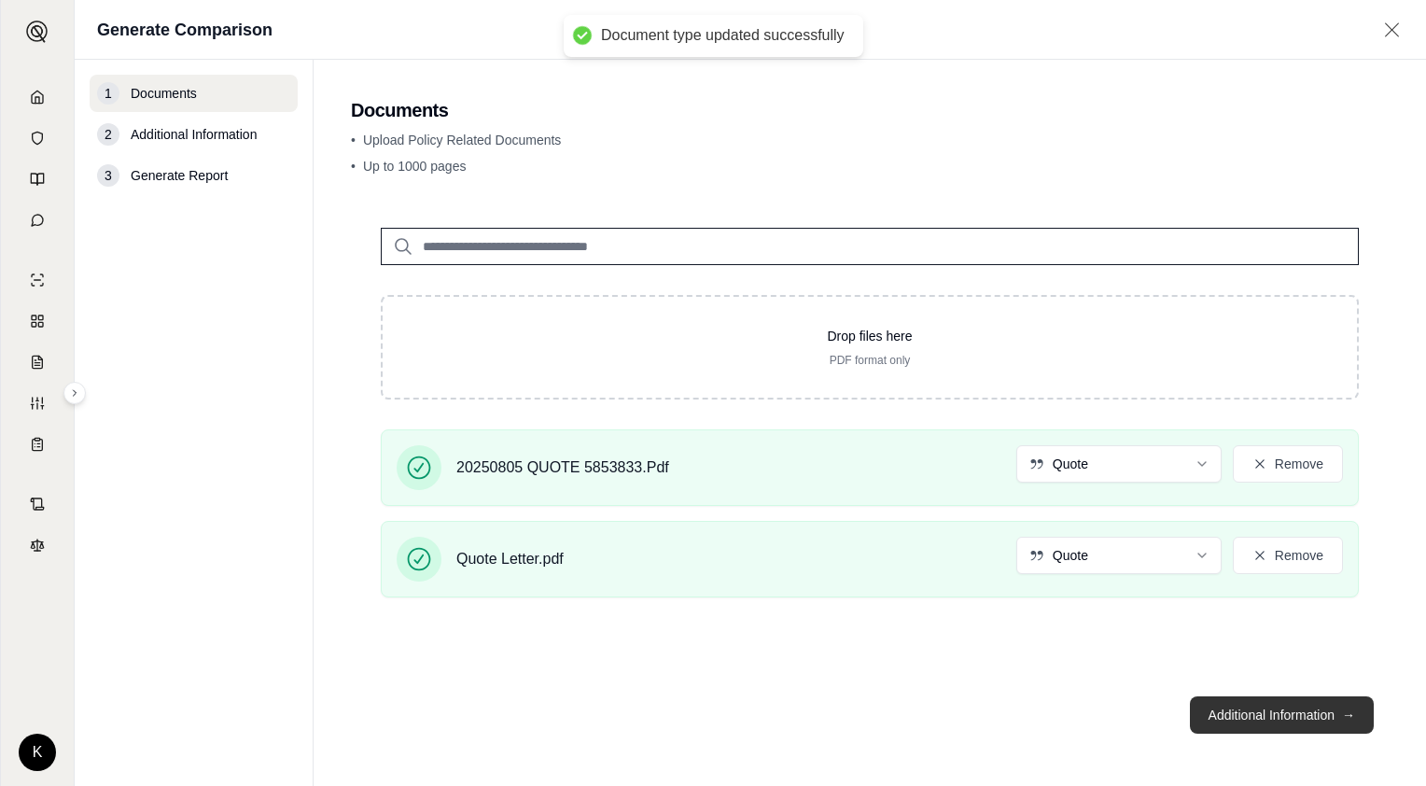
click at [1232, 711] on button "Additional Information →" at bounding box center [1282, 714] width 184 height 37
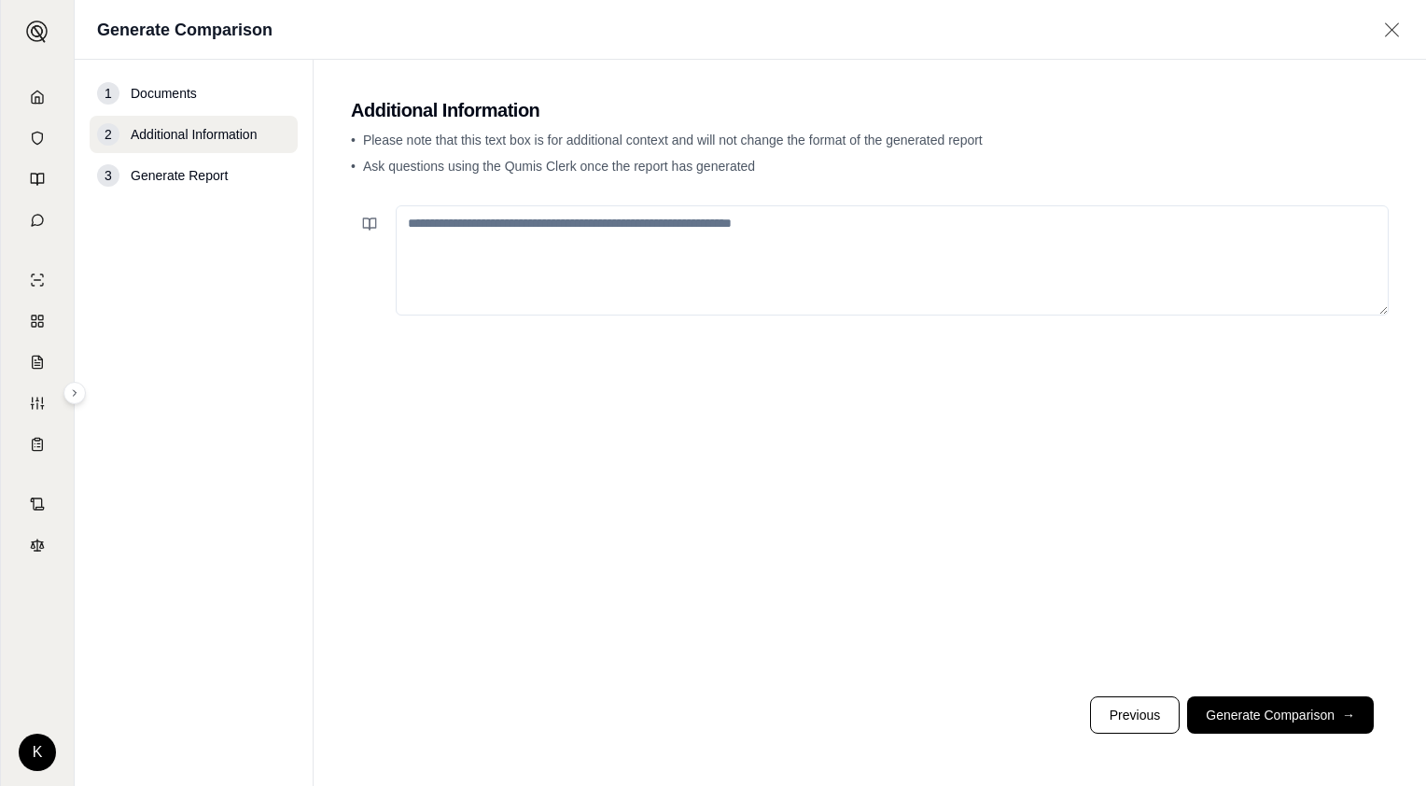
click at [595, 258] on textarea at bounding box center [892, 260] width 993 height 110
click at [1234, 710] on button "Generate Comparison →" at bounding box center [1280, 714] width 187 height 37
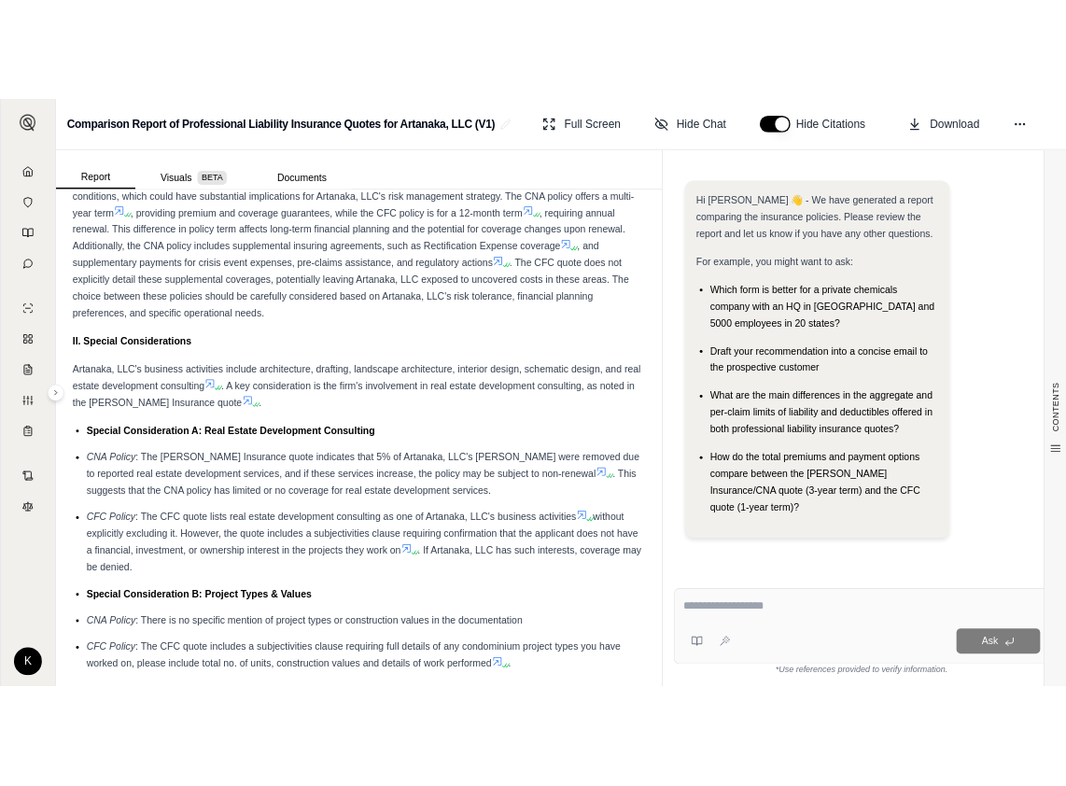
scroll to position [670, 0]
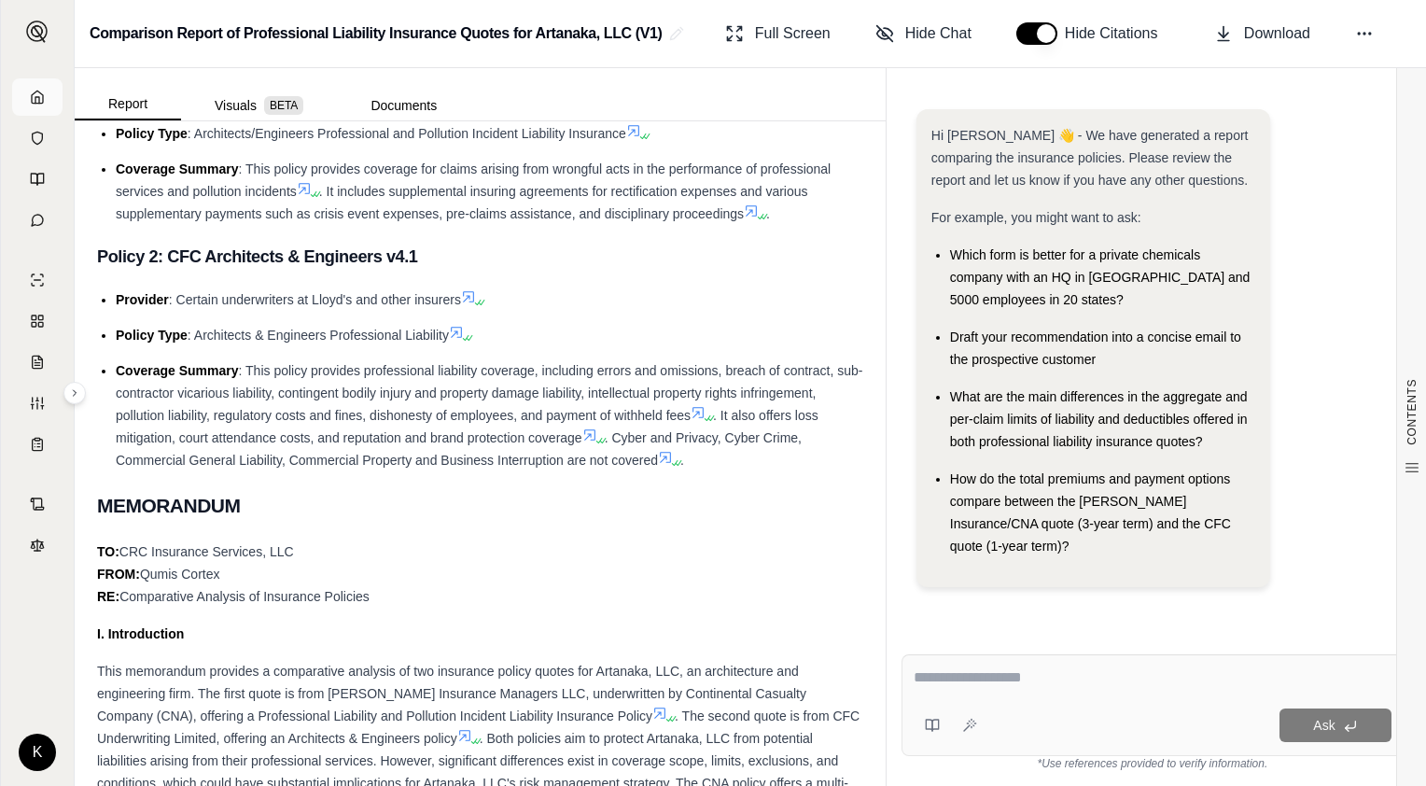
click at [42, 90] on icon at bounding box center [37, 97] width 15 height 15
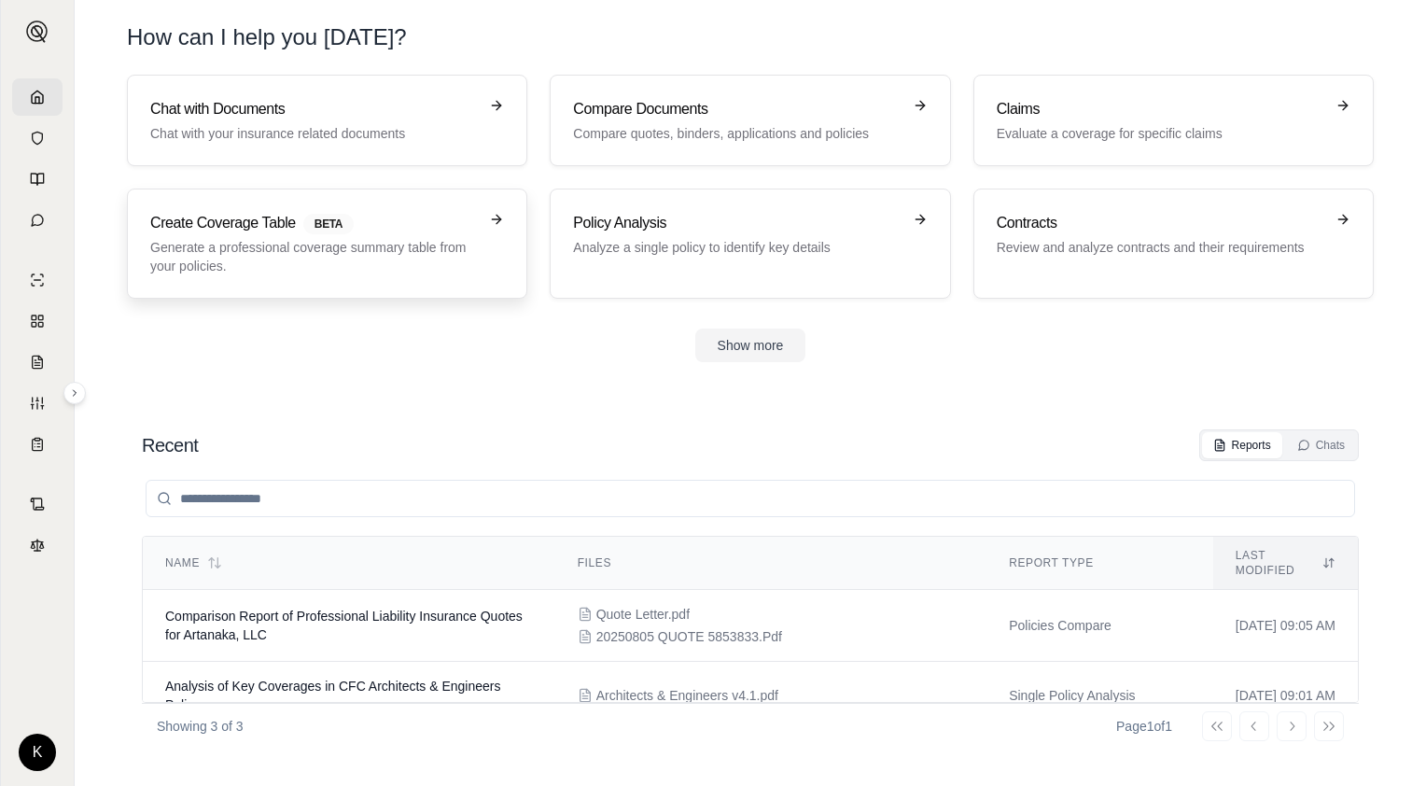
click at [306, 223] on span "BETA" at bounding box center [328, 224] width 50 height 21
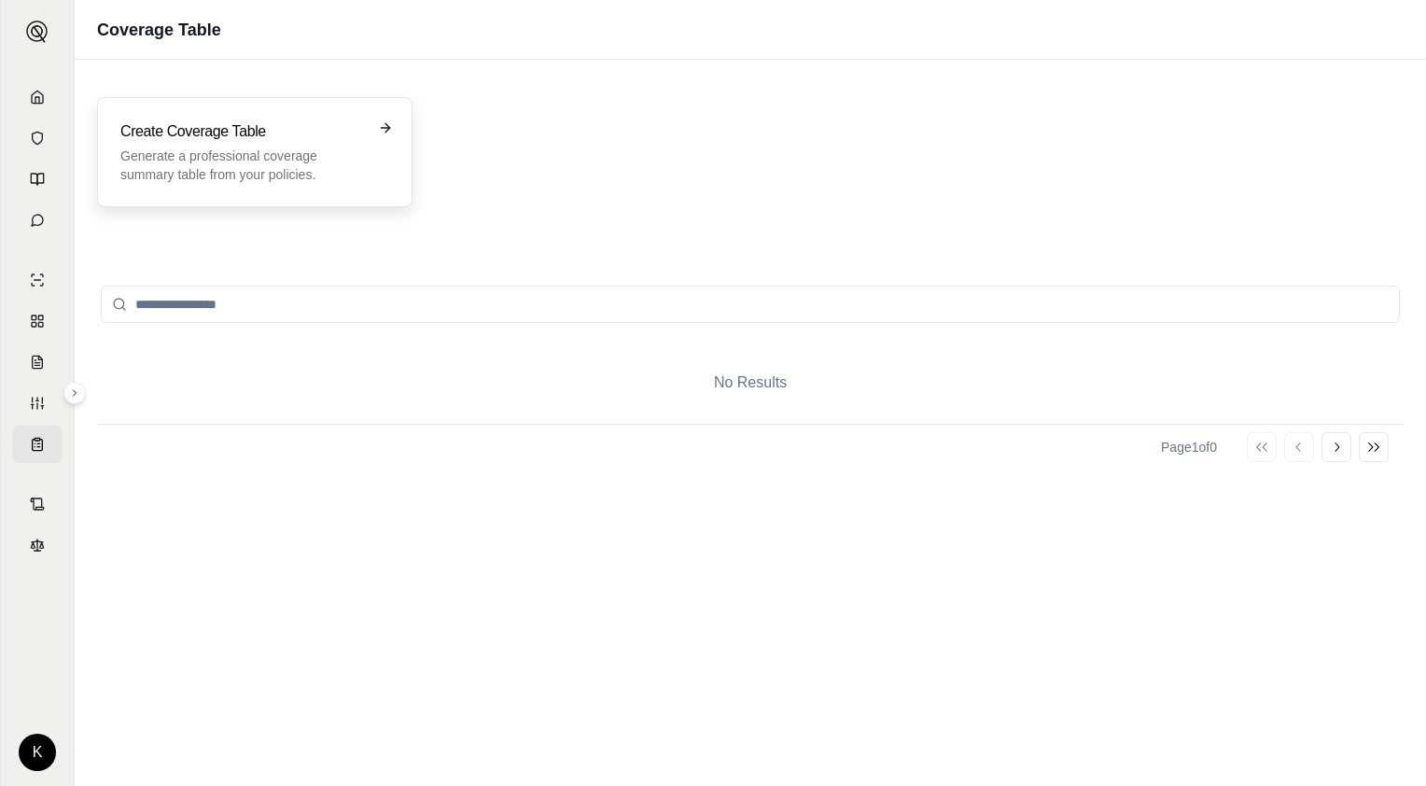
click at [332, 152] on p "Generate a professional coverage summary table from your policies." at bounding box center [241, 165] width 243 height 37
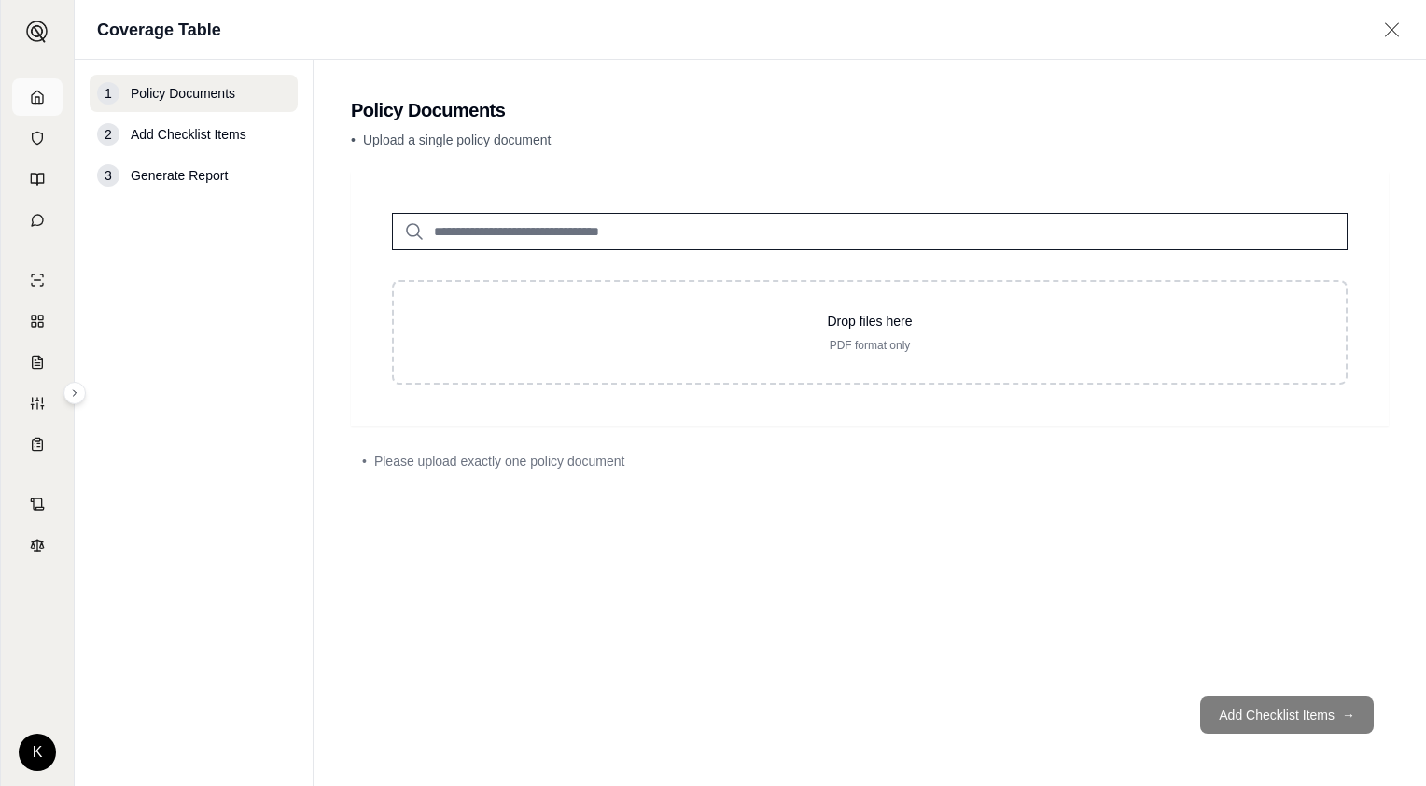
click at [41, 95] on icon at bounding box center [37, 97] width 15 height 15
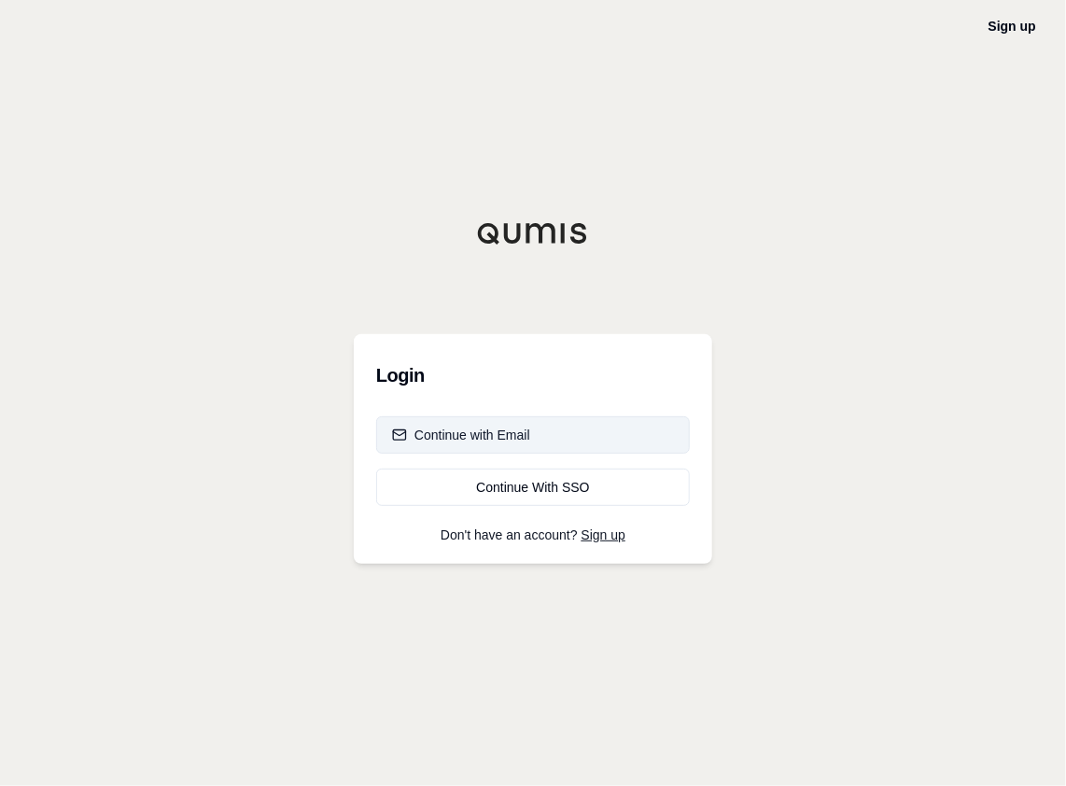
click at [504, 440] on div "Continue with Email" at bounding box center [461, 435] width 138 height 19
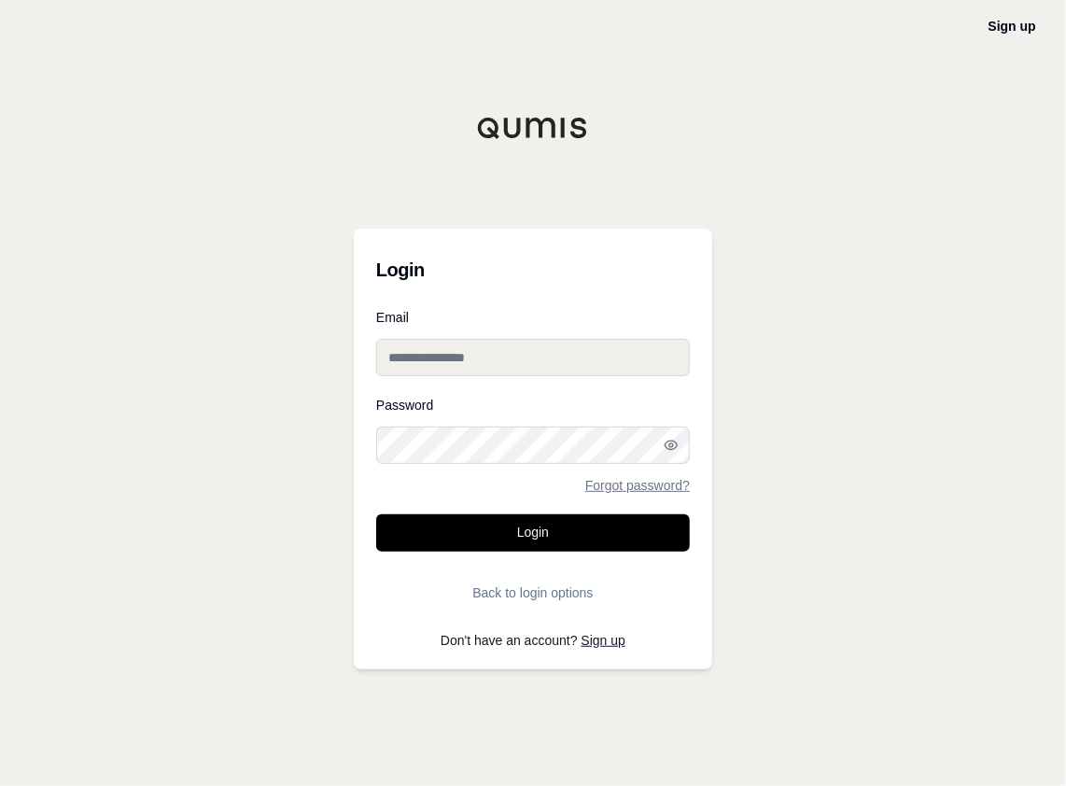
type input "**********"
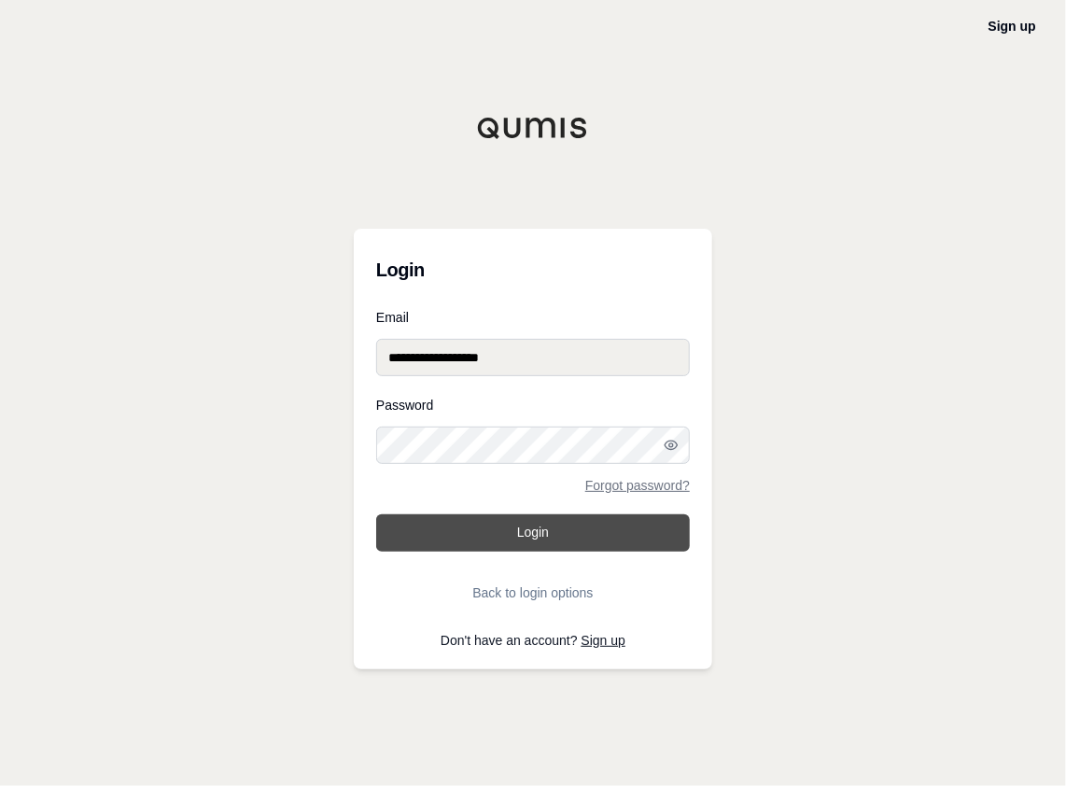
click at [485, 535] on button "Login" at bounding box center [533, 532] width 314 height 37
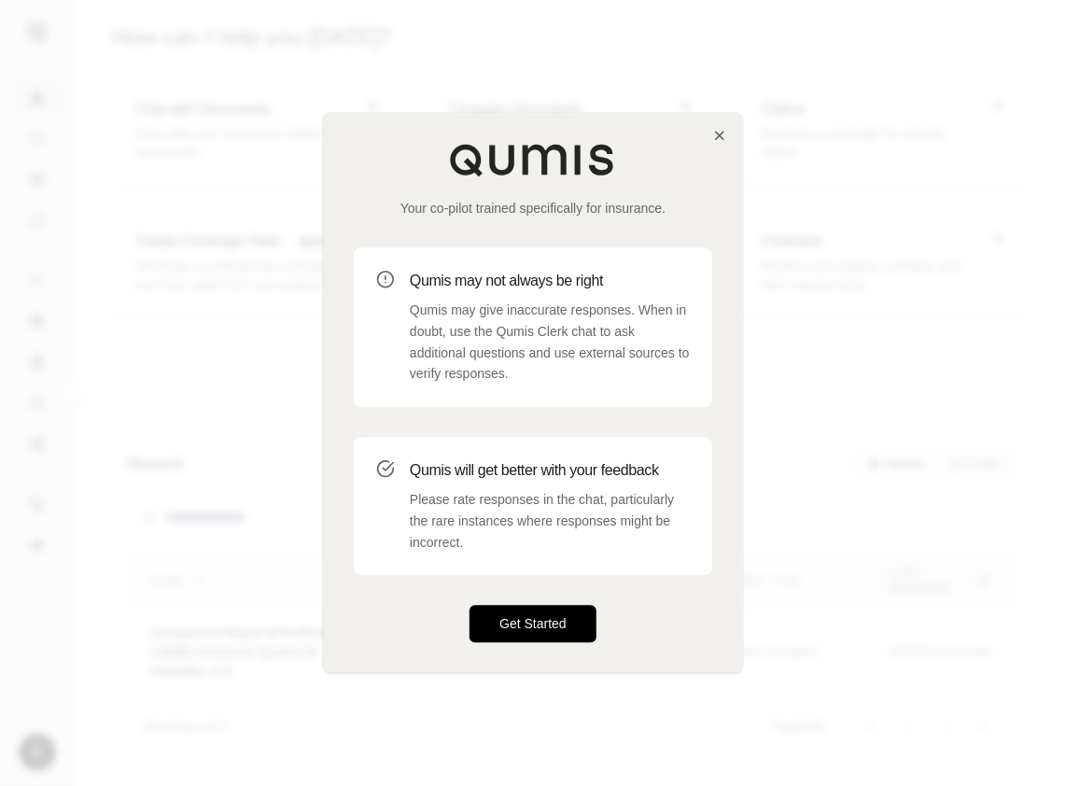
click at [536, 622] on button "Get Started" at bounding box center [533, 624] width 127 height 37
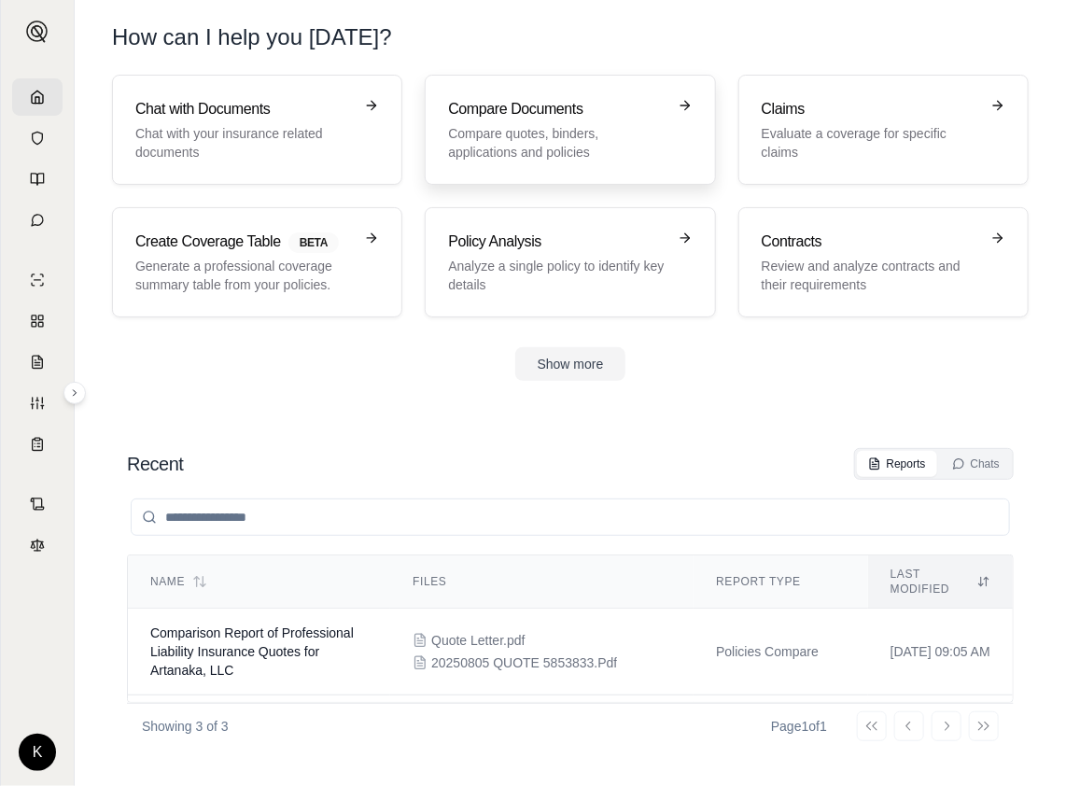
click at [558, 147] on p "Compare quotes, binders, applications and policies" at bounding box center [556, 142] width 217 height 37
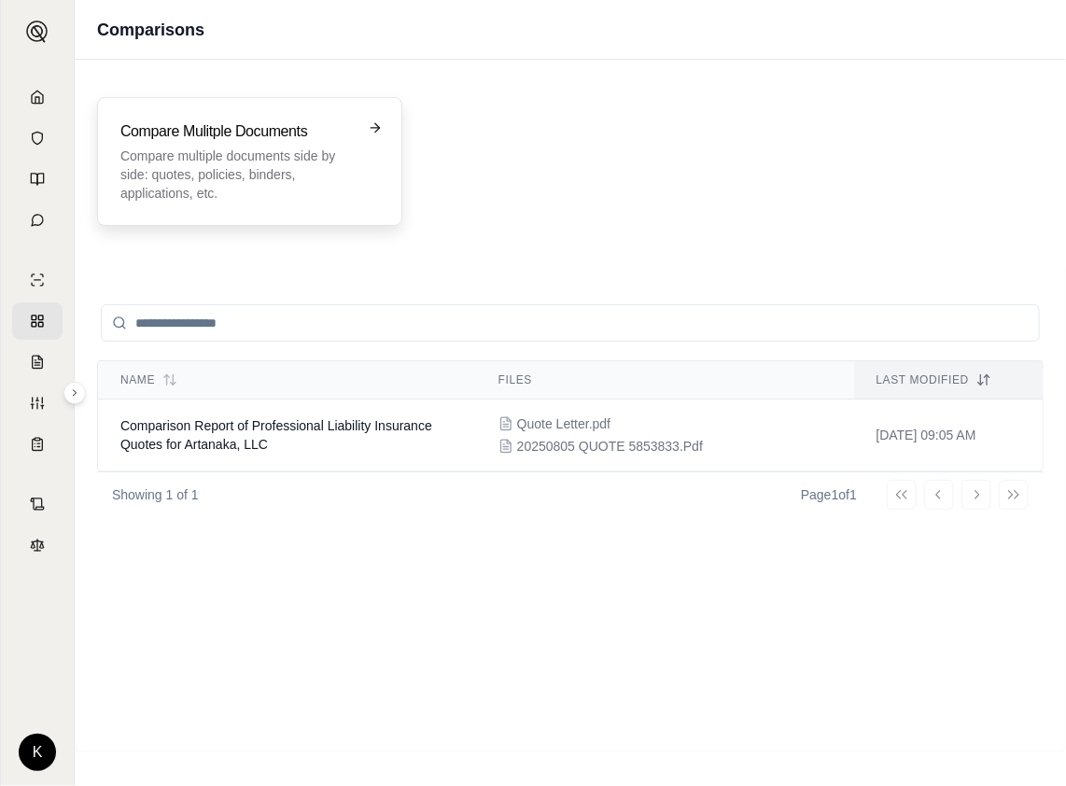
click at [342, 120] on h3 "Compare Mulitple Documents" at bounding box center [236, 131] width 232 height 22
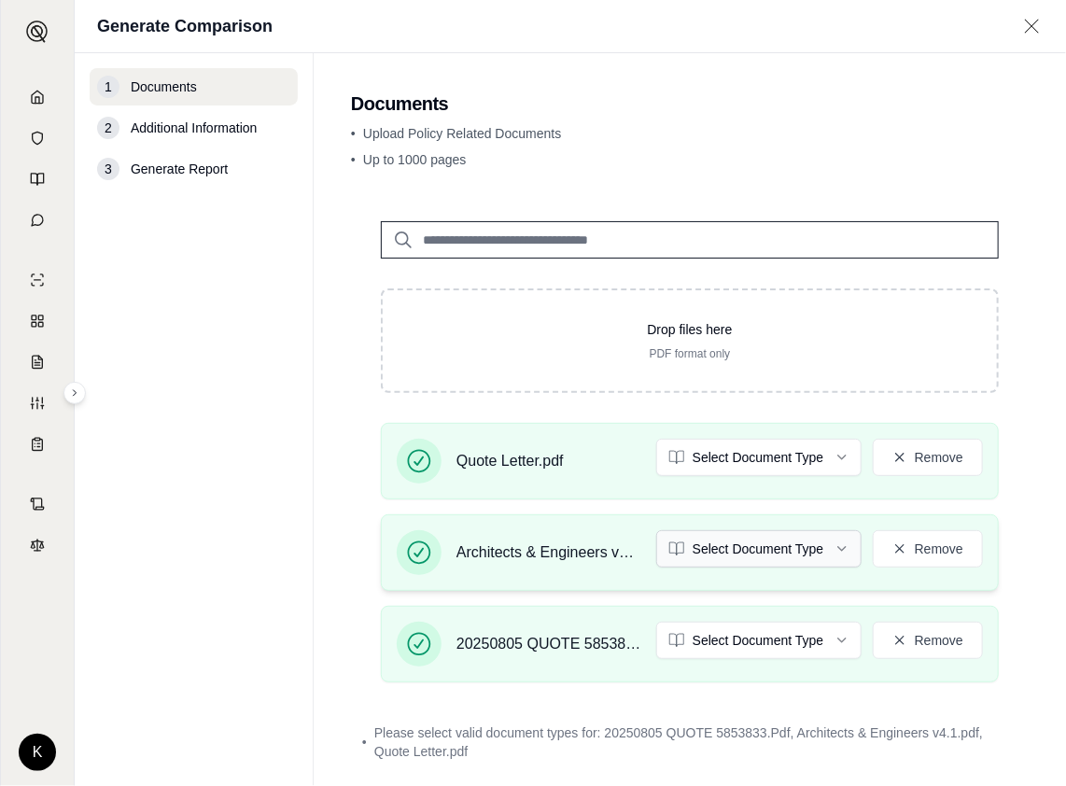
click at [823, 550] on html "K Generate Comparison 1 Documents 2 Additional Information 3 Generate Report Do…" at bounding box center [533, 393] width 1066 height 786
click at [823, 633] on html "K Generate Comparison 1 Documents 2 Additional Information 3 Generate Report Do…" at bounding box center [533, 393] width 1066 height 786
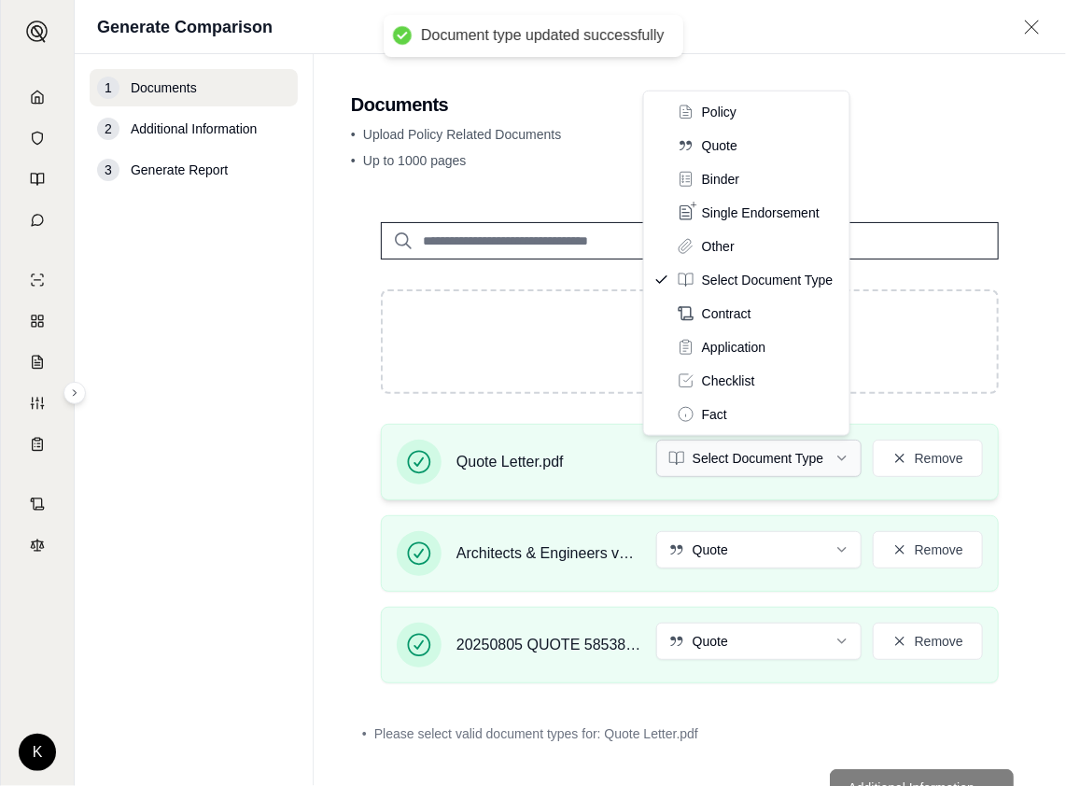
click at [832, 460] on html "Document type updated successfully K Generate Comparison 1 Documents 2 Addition…" at bounding box center [533, 393] width 1066 height 786
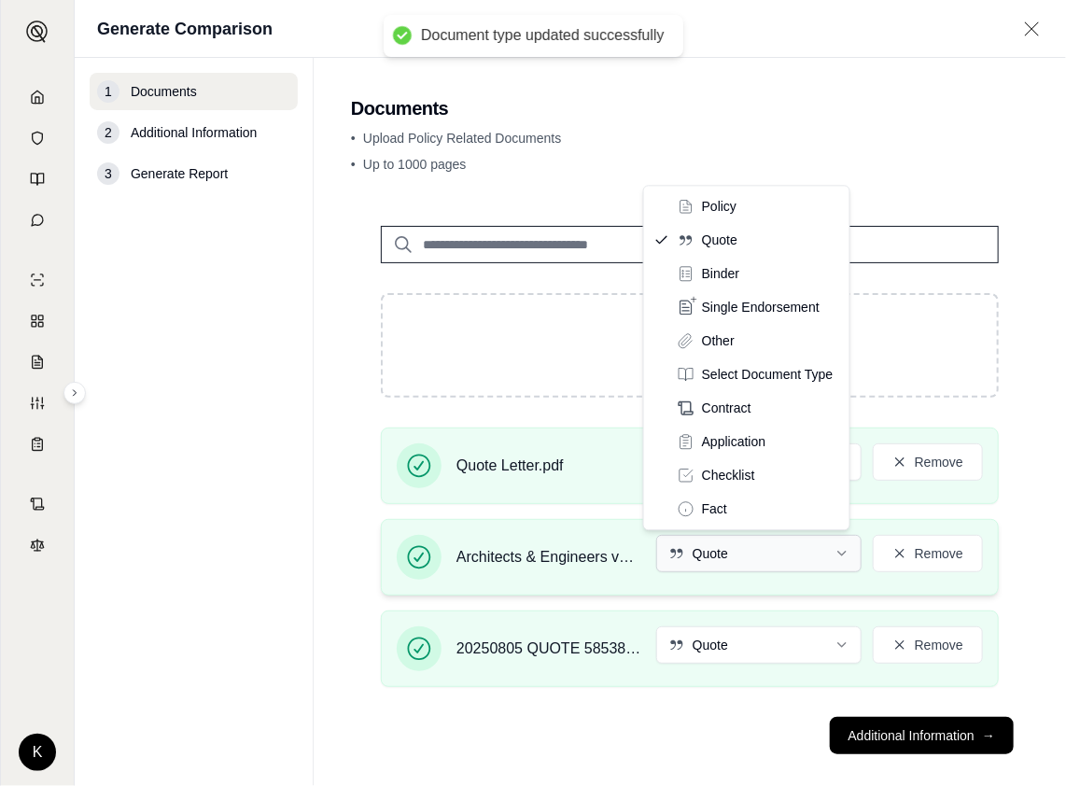
click at [821, 548] on html "Document type updated successfully K Generate Comparison 1 Documents 2 Addition…" at bounding box center [533, 393] width 1066 height 786
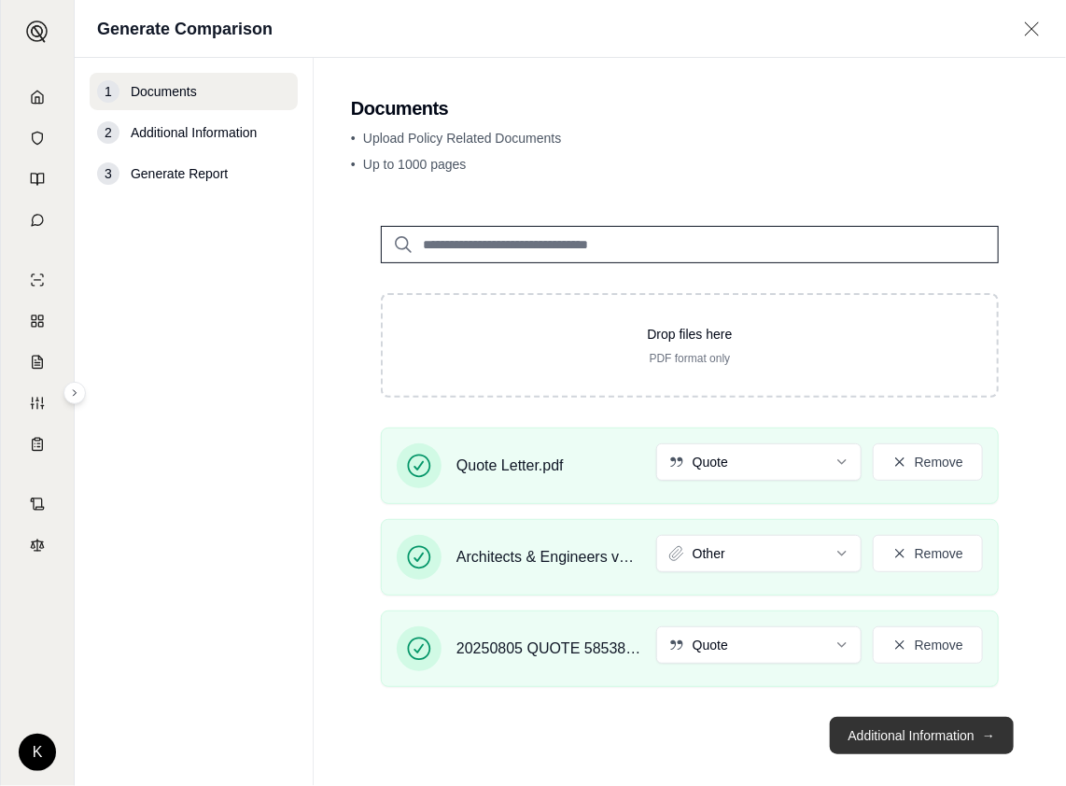
click at [877, 739] on button "Additional Information →" at bounding box center [922, 735] width 184 height 37
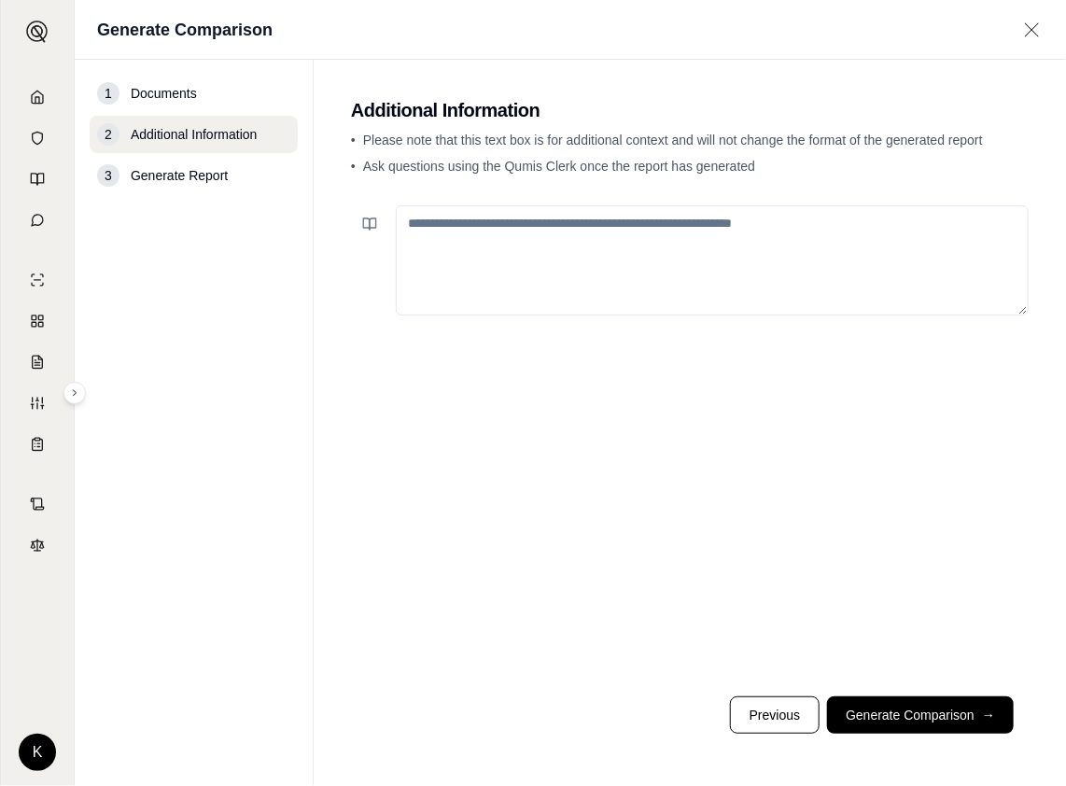
click at [478, 236] on textarea at bounding box center [712, 260] width 633 height 110
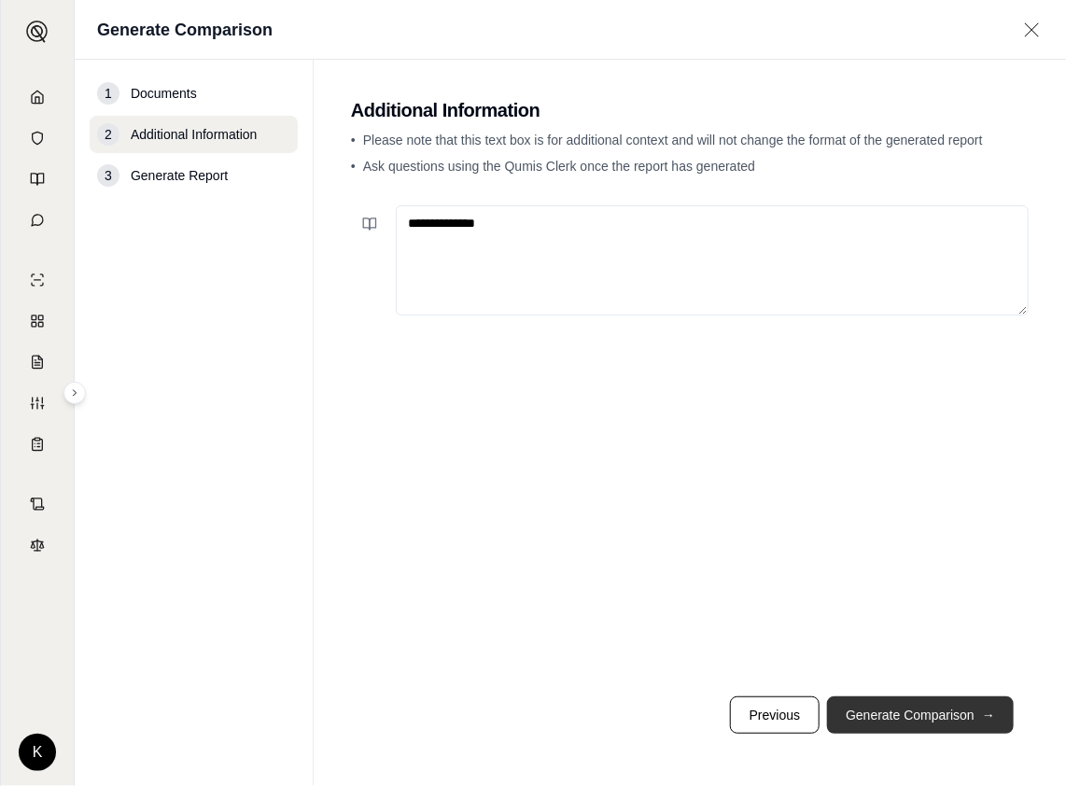
type textarea "**********"
click at [931, 709] on button "Generate Comparison →" at bounding box center [920, 714] width 187 height 37
